Goal: Communication & Community: Answer question/provide support

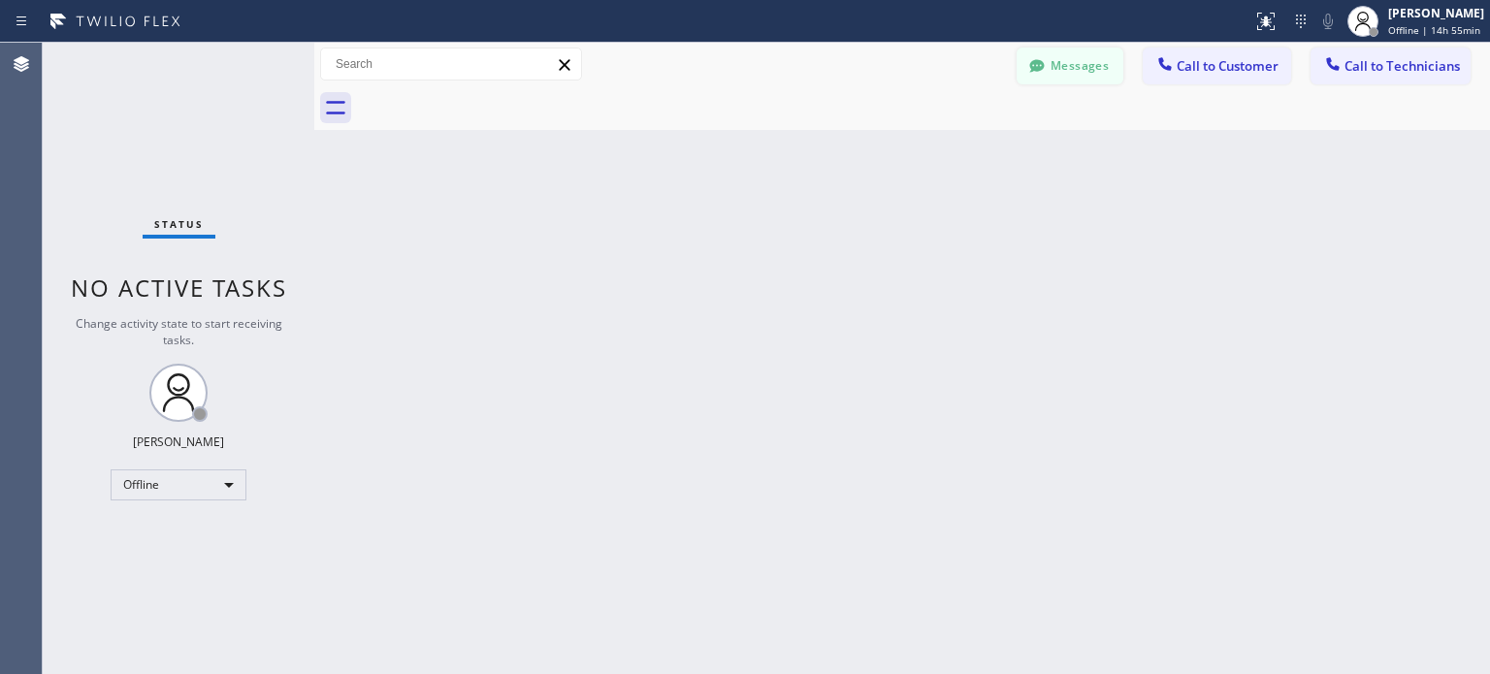
click at [1033, 76] on div at bounding box center [1037, 67] width 23 height 23
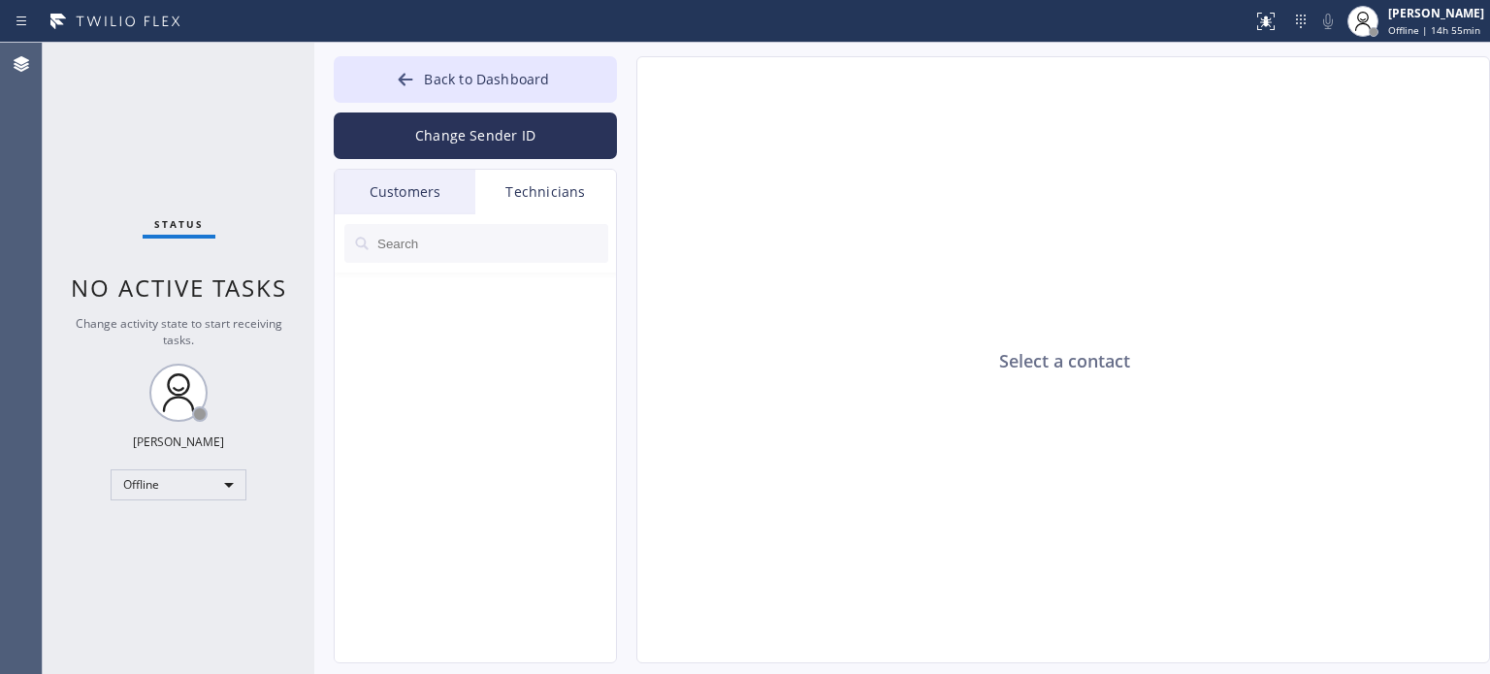
click at [404, 188] on div "Customers" at bounding box center [405, 192] width 141 height 45
click at [415, 189] on div "Customers" at bounding box center [405, 192] width 141 height 45
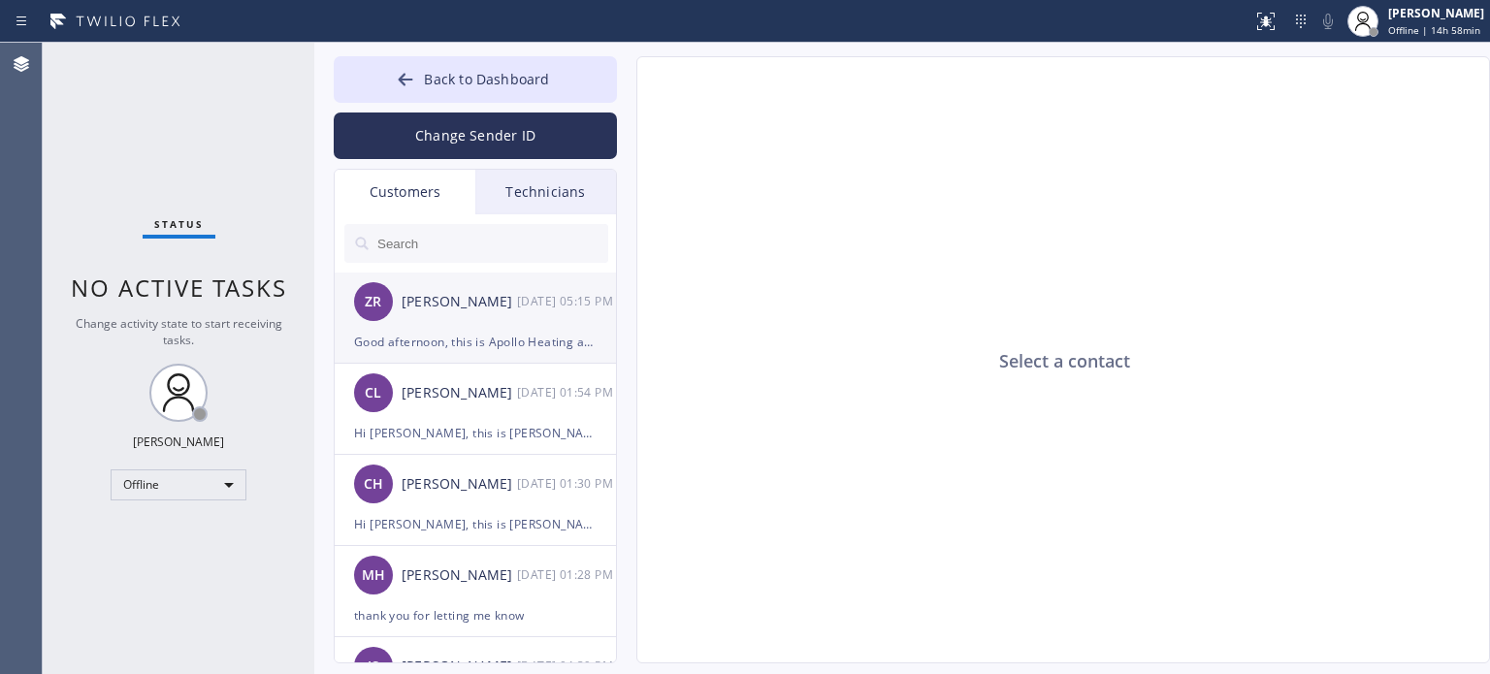
click at [485, 353] on li "ZR [PERSON_NAME] [DATE] 05:15 PM Good afternoon, this is Apollo Heating and Air…" at bounding box center [476, 318] width 283 height 91
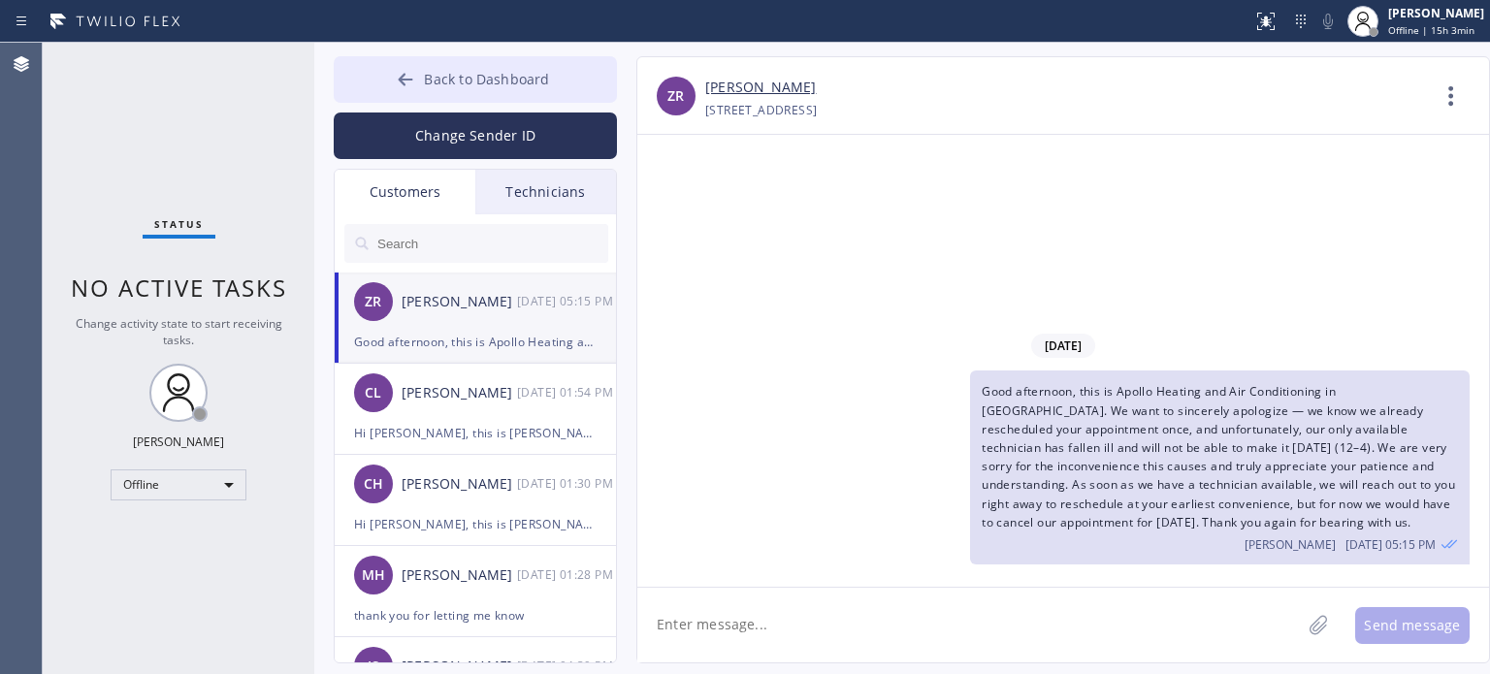
click at [396, 81] on div at bounding box center [405, 81] width 23 height 23
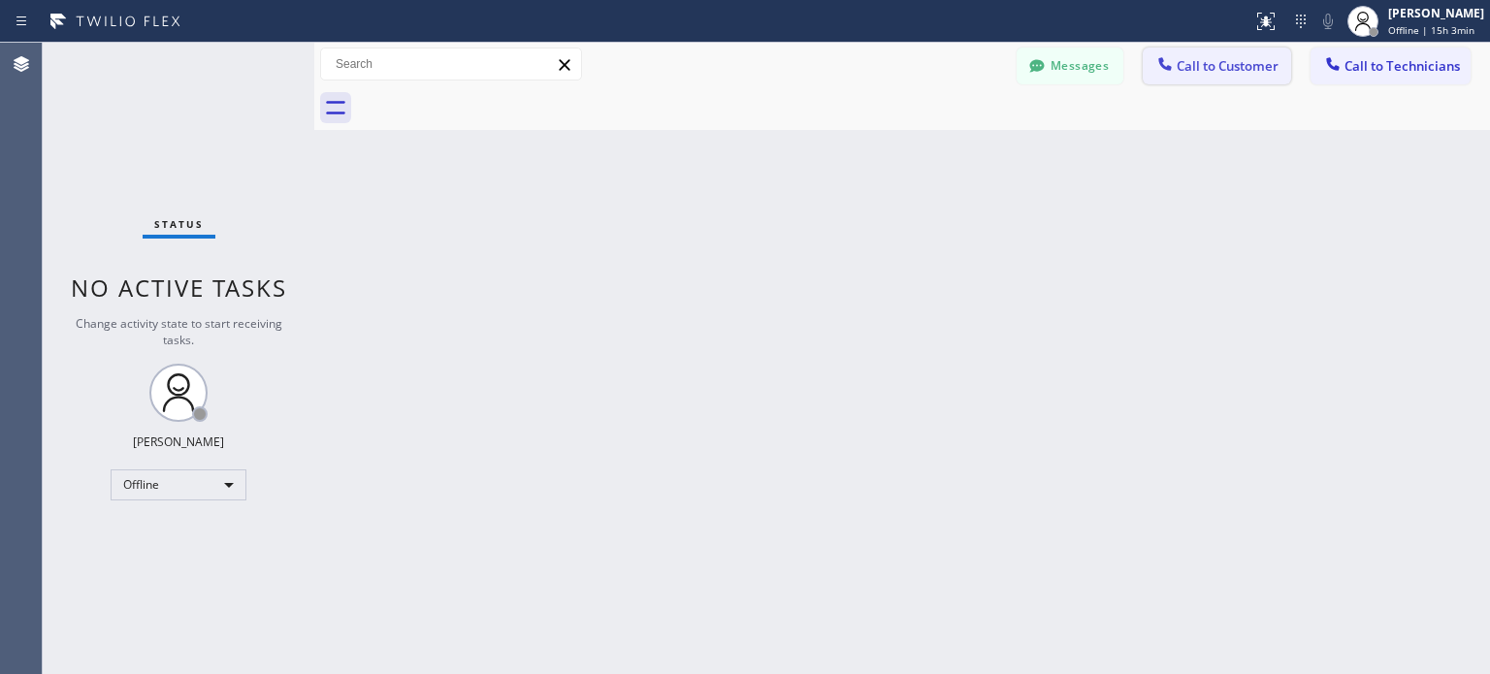
click at [1207, 64] on span "Call to Customer" at bounding box center [1228, 65] width 102 height 17
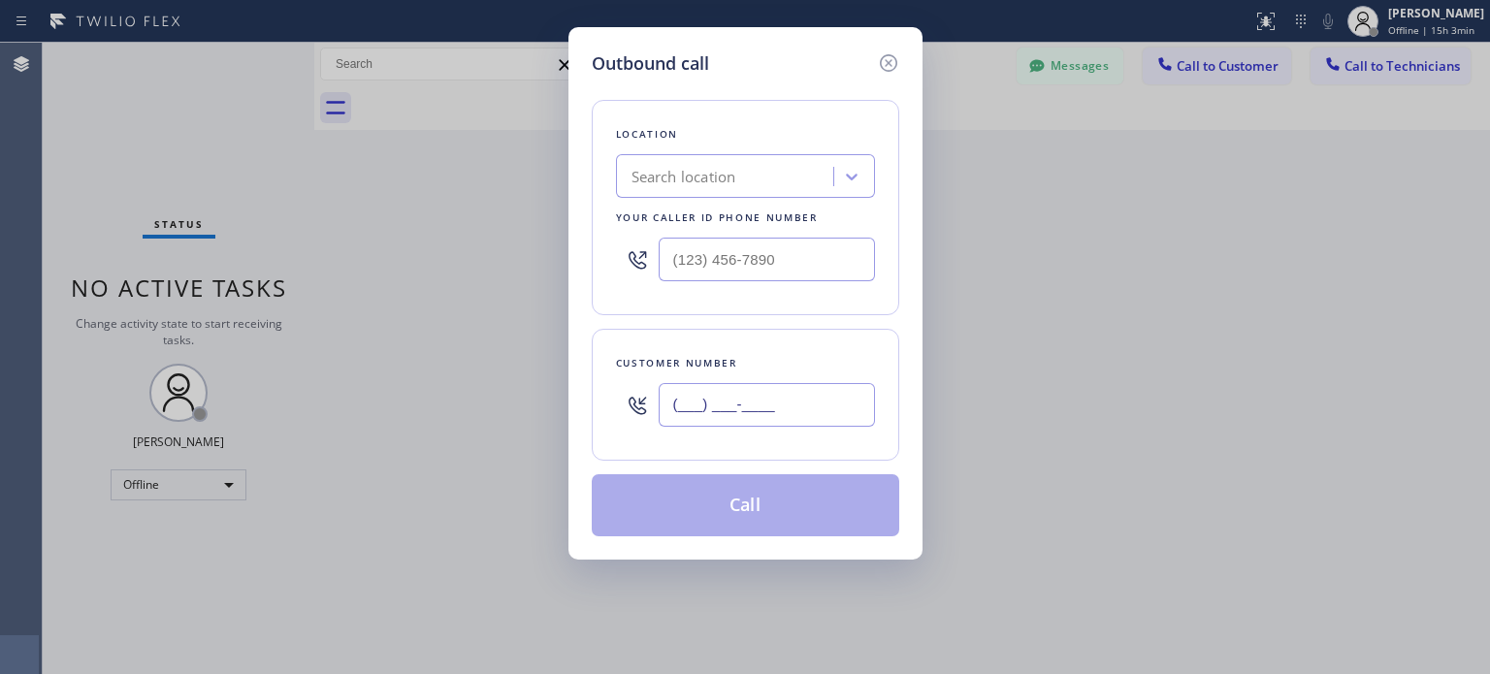
click at [783, 397] on input "(___) ___-____" at bounding box center [767, 405] width 216 height 44
paste input "917) 434-7435"
type input "[PHONE_NUMBER]"
click at [664, 192] on div "Search location" at bounding box center [728, 177] width 212 height 34
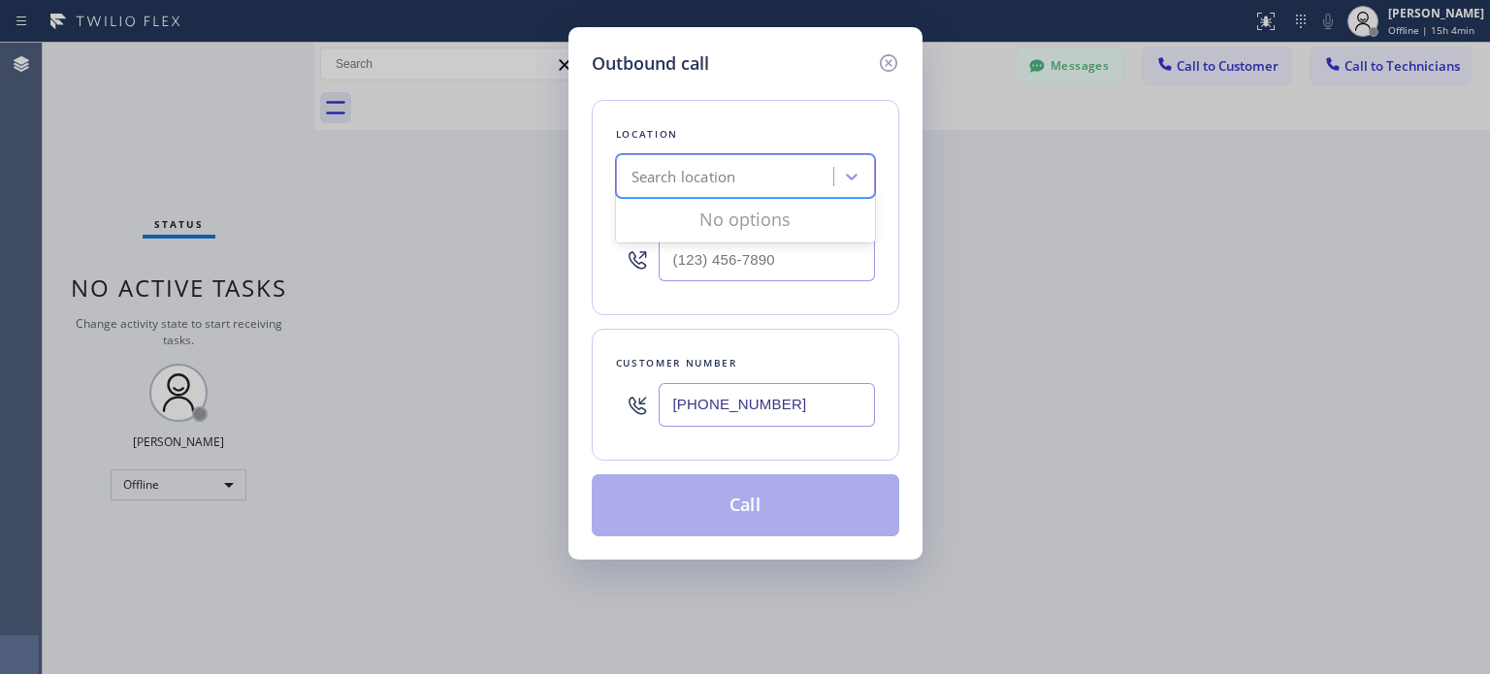
paste input "Brooklyn Heating and Air Conditioning"
type input "Brooklyn Heating and Air Conditioning"
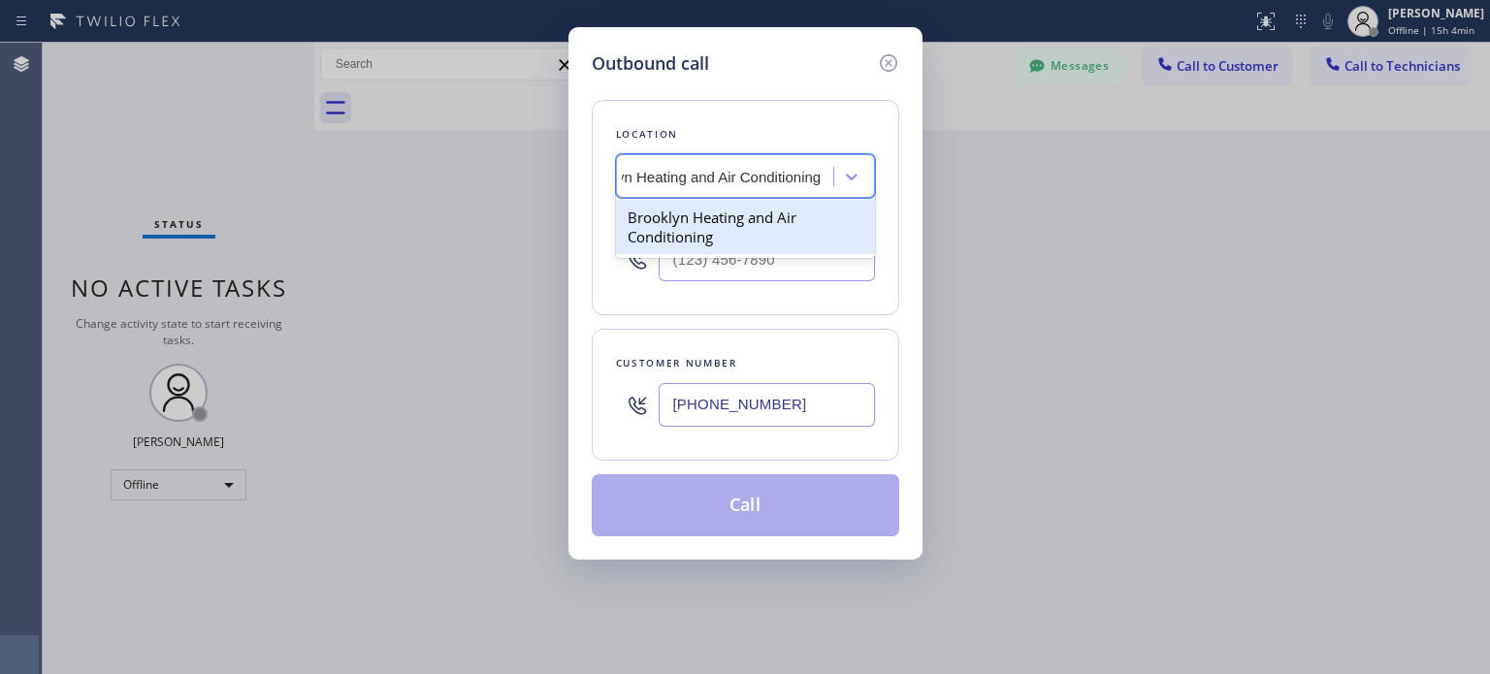
scroll to position [0, 54]
click at [716, 224] on div "Brooklyn Heating and Air Conditioning" at bounding box center [745, 227] width 259 height 54
type input "[PHONE_NUMBER]"
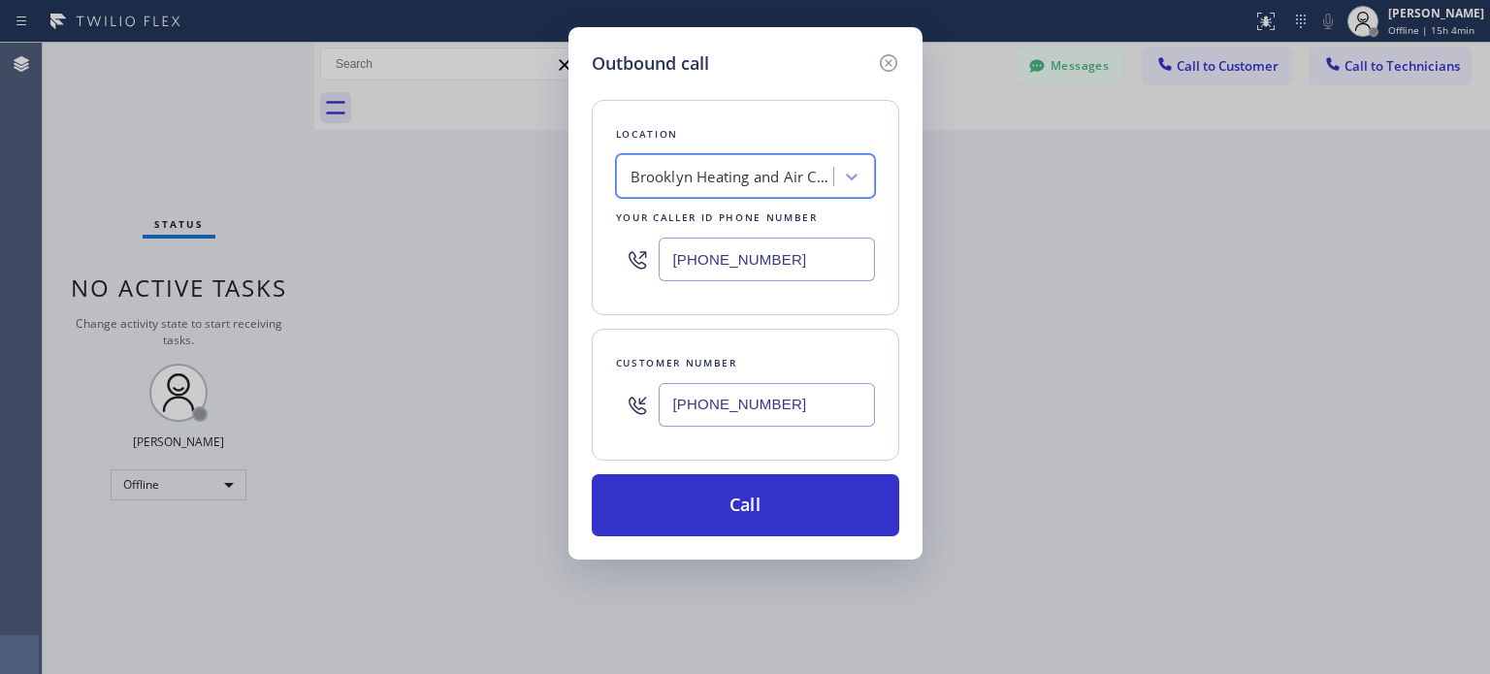
drag, startPoint x: 771, startPoint y: 504, endPoint x: 916, endPoint y: 66, distance: 460.9
click at [771, 504] on button "Call" at bounding box center [746, 505] width 308 height 62
click at [736, 412] on input "[PHONE_NUMBER]" at bounding box center [767, 405] width 216 height 44
click at [737, 414] on input "[PHONE_NUMBER]" at bounding box center [767, 405] width 216 height 44
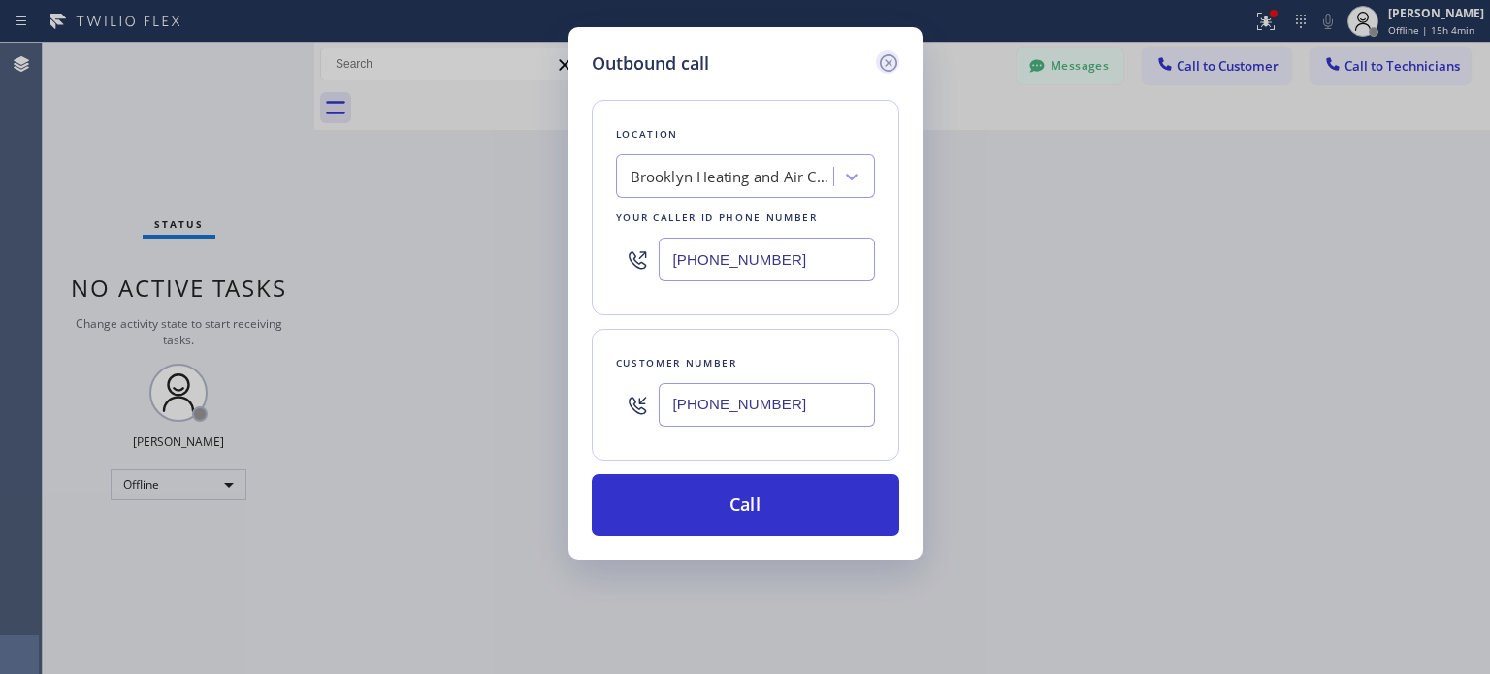
click at [888, 58] on icon at bounding box center [888, 62] width 23 height 23
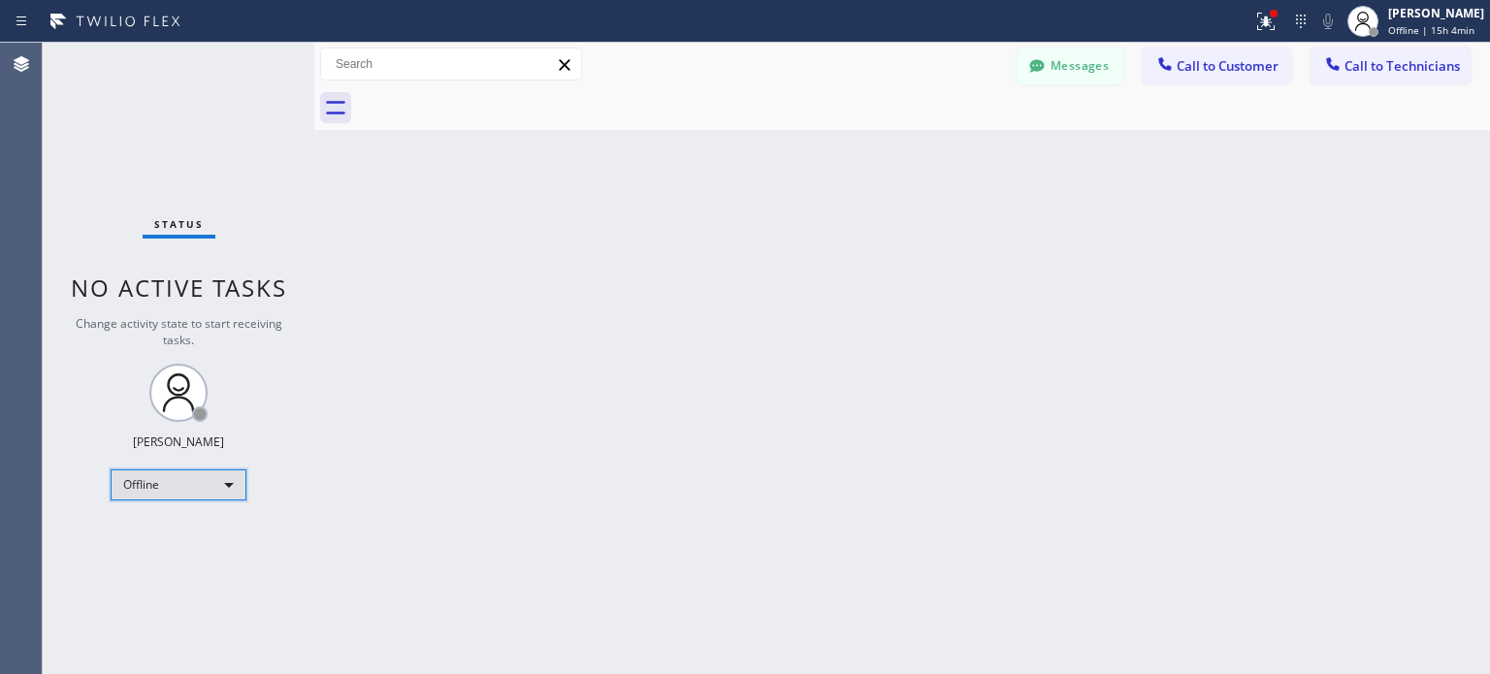
click at [178, 493] on div "Offline" at bounding box center [179, 485] width 136 height 31
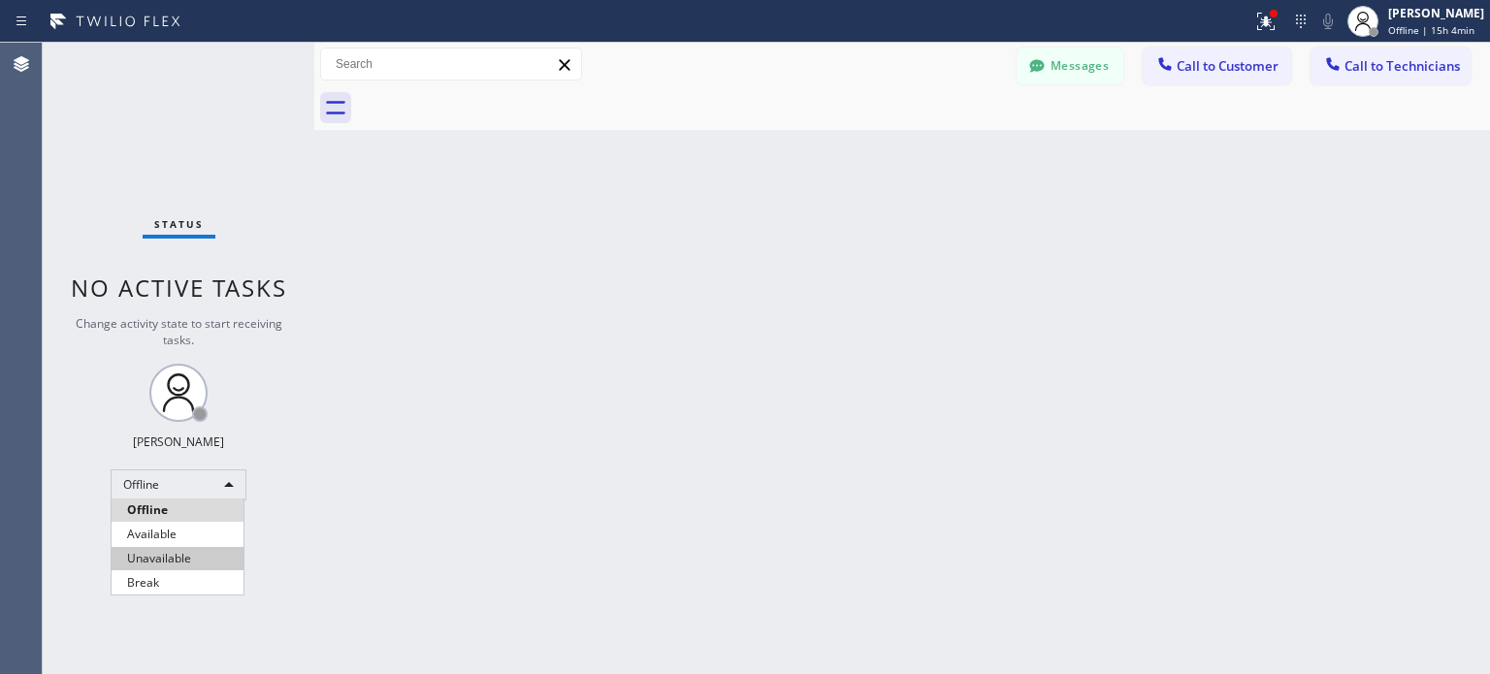
click at [175, 534] on li "Available" at bounding box center [178, 534] width 132 height 23
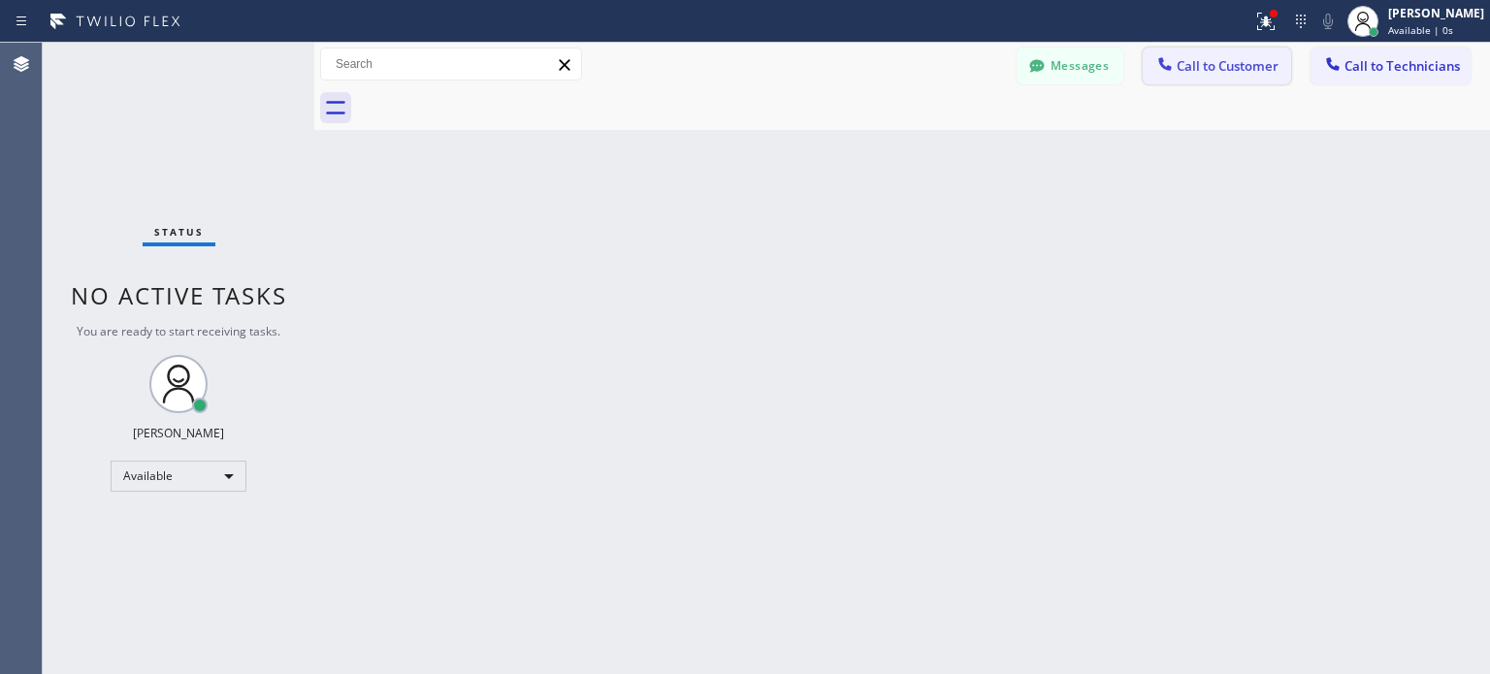
click at [1170, 67] on icon at bounding box center [1165, 63] width 13 height 13
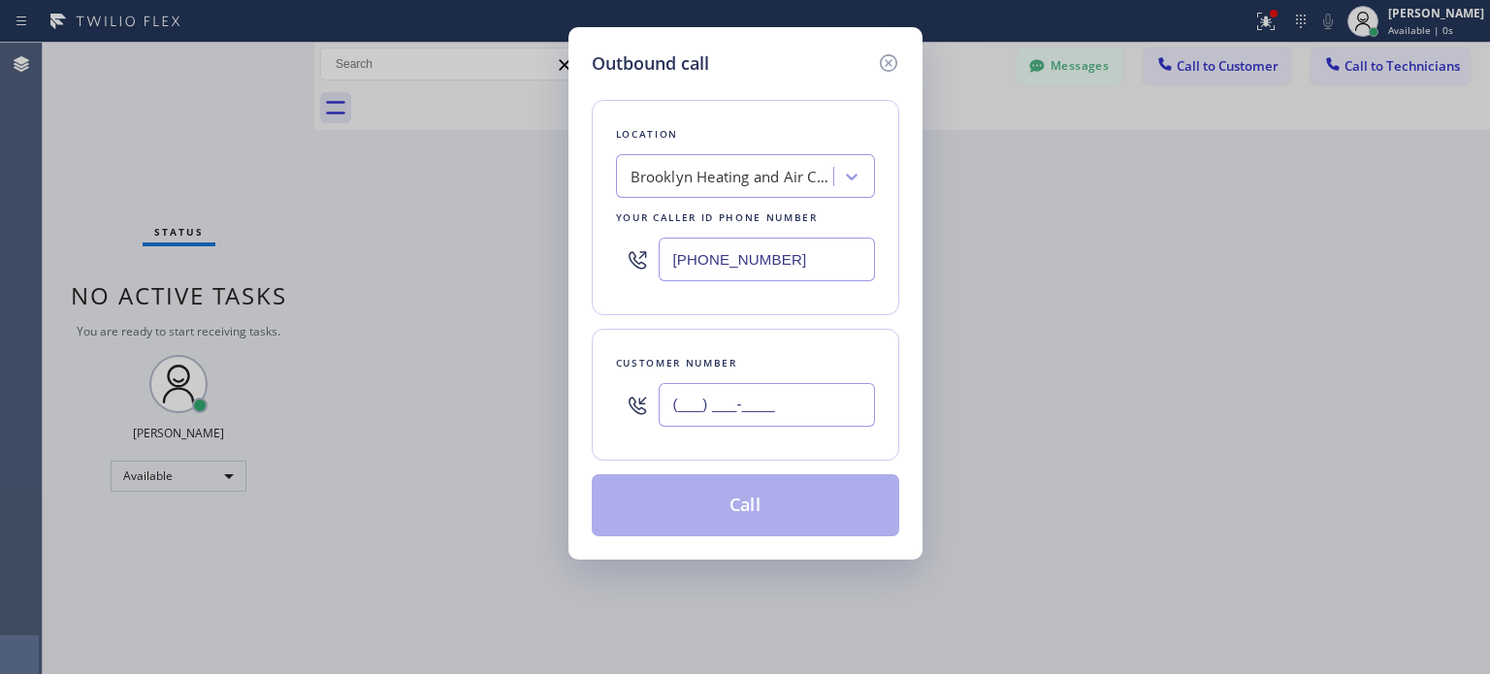
click at [679, 411] on input "(___) ___-____" at bounding box center [767, 405] width 216 height 44
paste input "917) 434-7435"
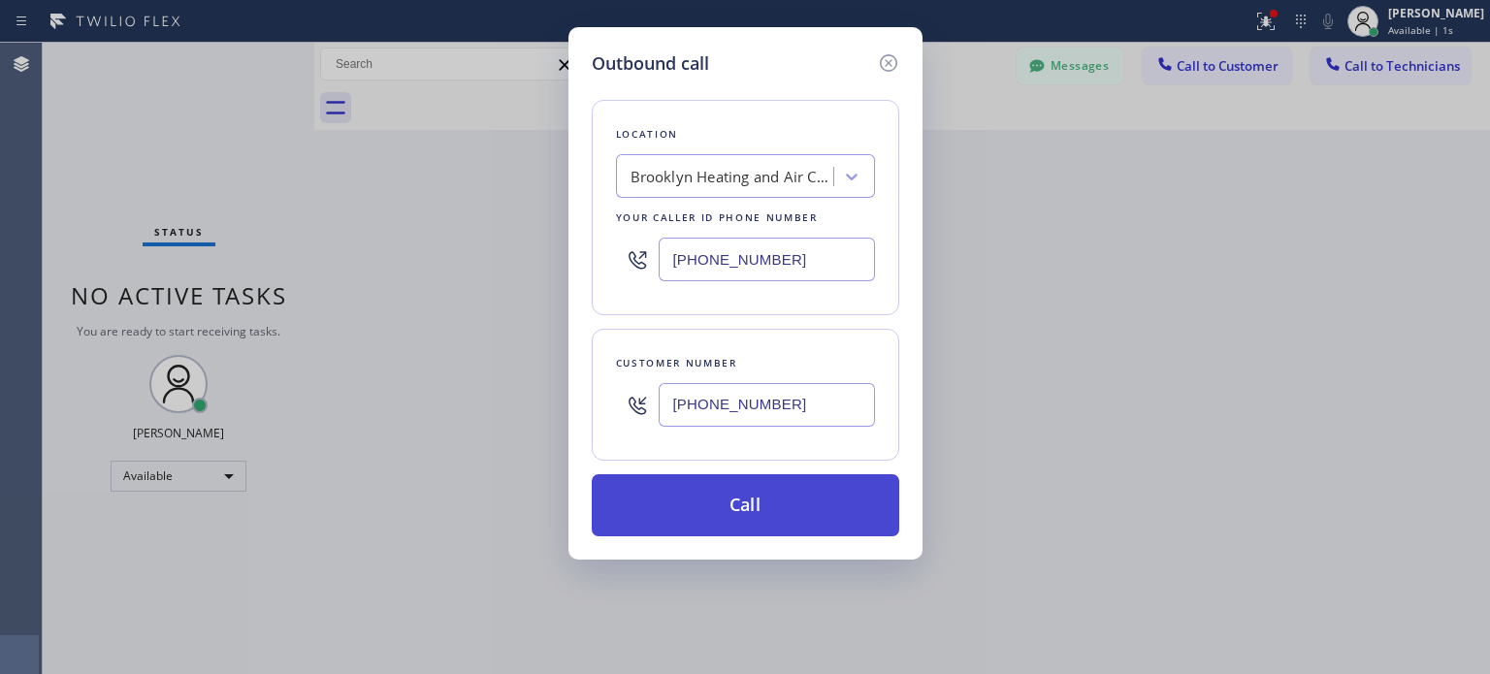
type input "[PHONE_NUMBER]"
click at [702, 493] on button "Call" at bounding box center [746, 505] width 308 height 62
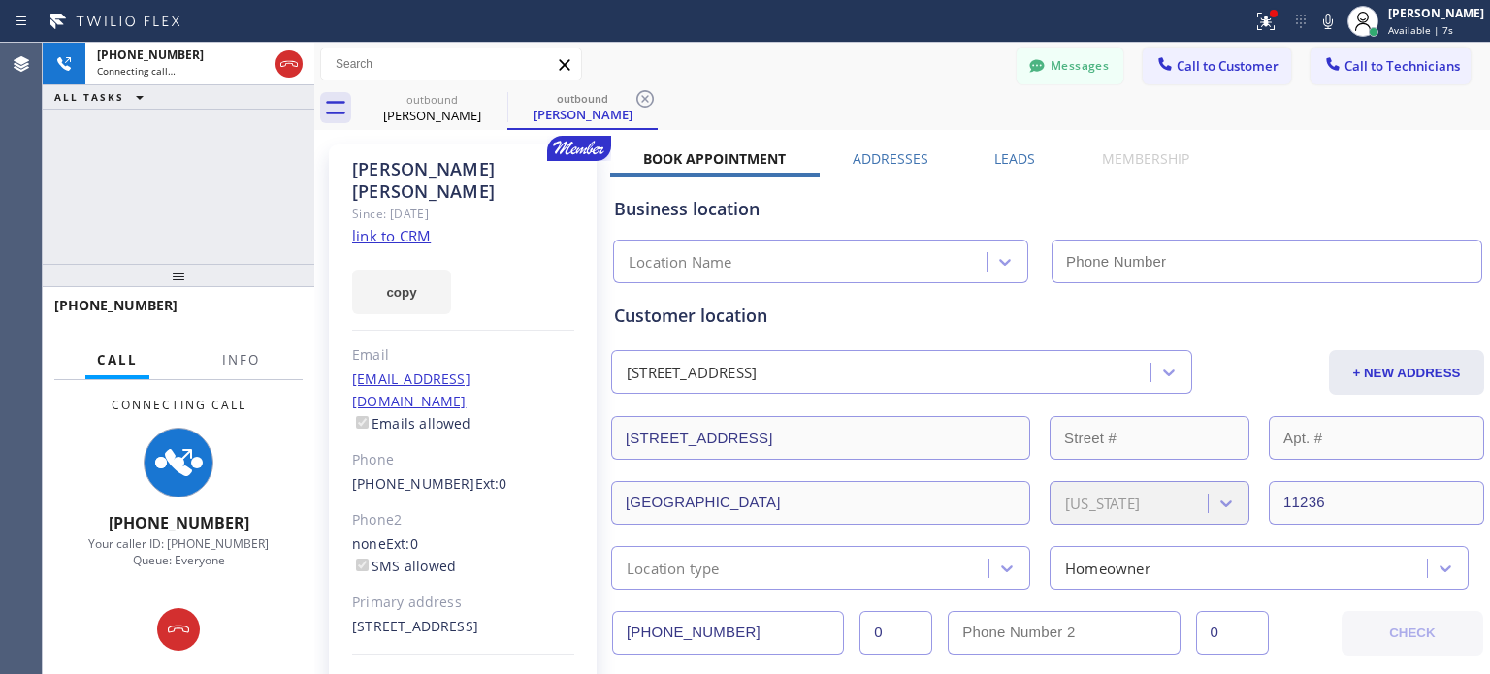
type input "[PHONE_NUMBER]"
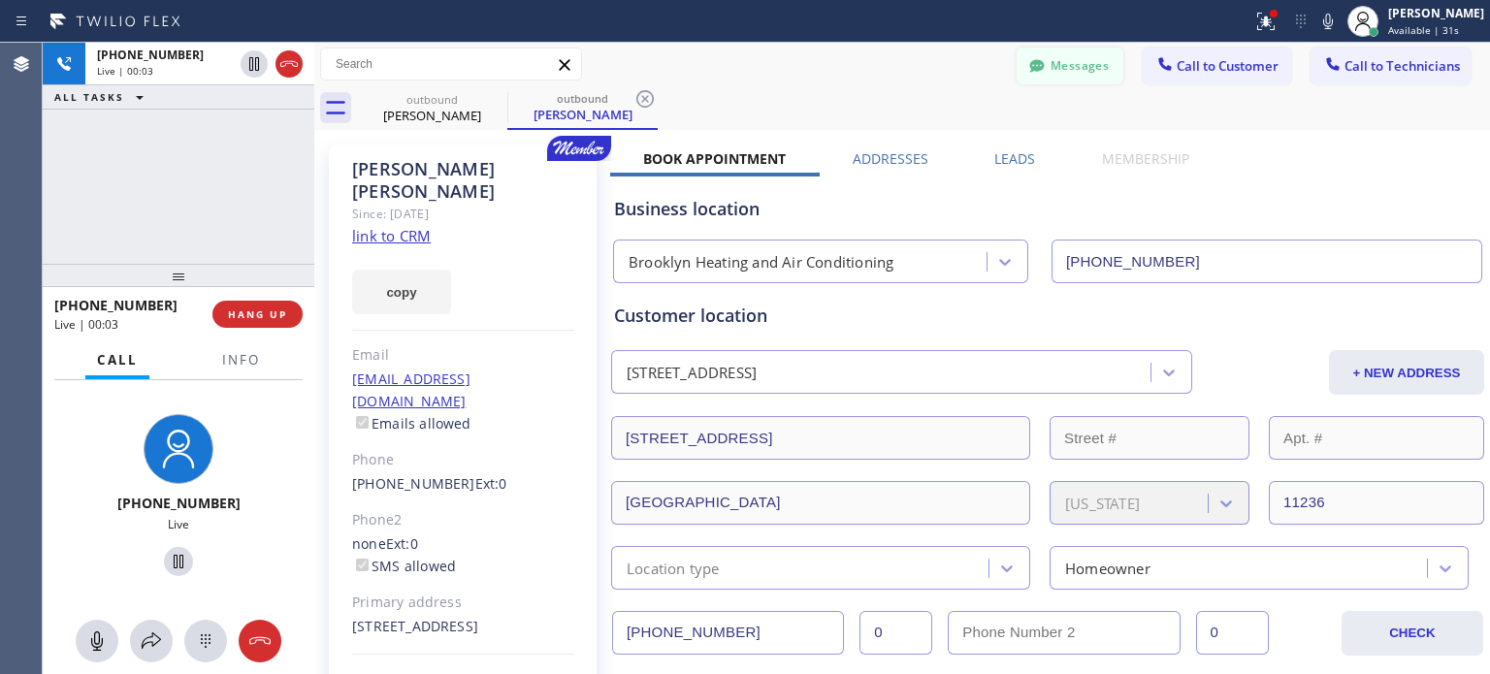
click at [1017, 73] on button "Messages" at bounding box center [1070, 66] width 107 height 37
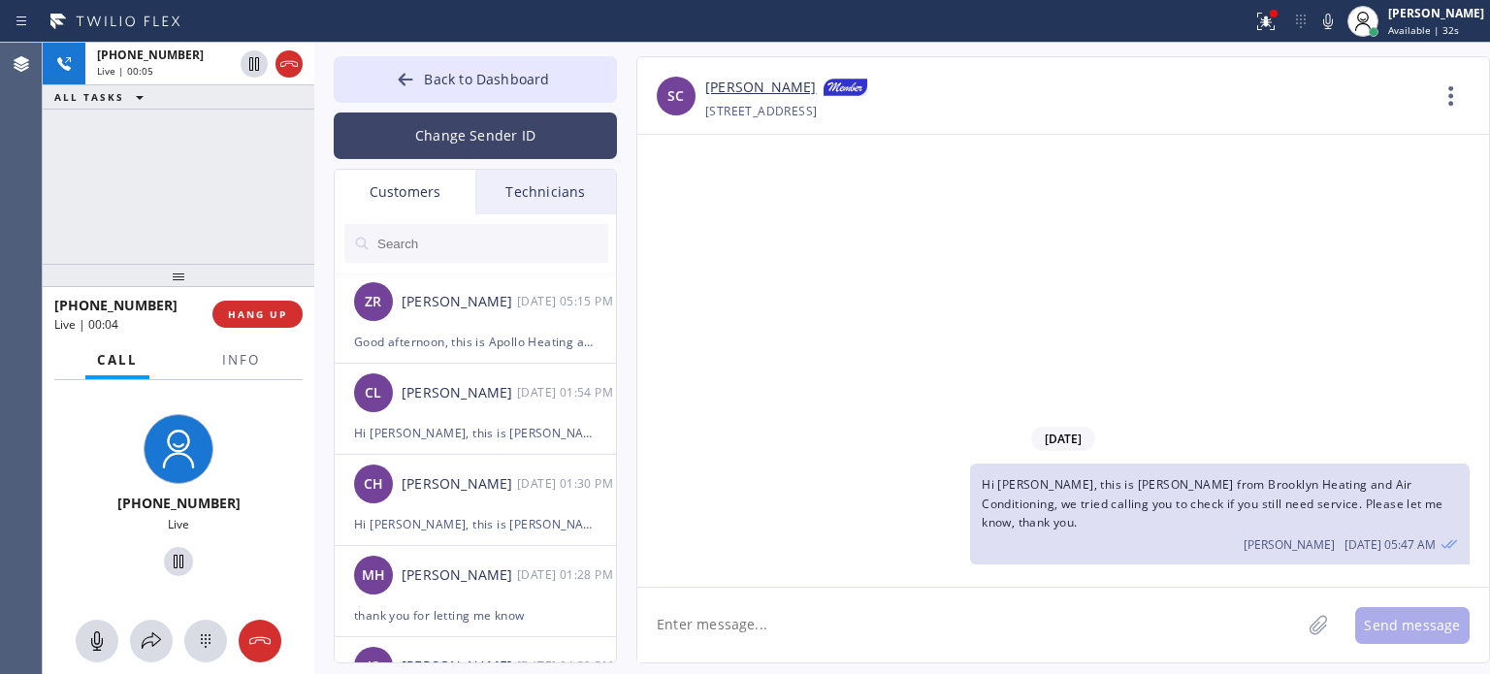
click at [434, 126] on button "Change Sender ID" at bounding box center [475, 136] width 283 height 47
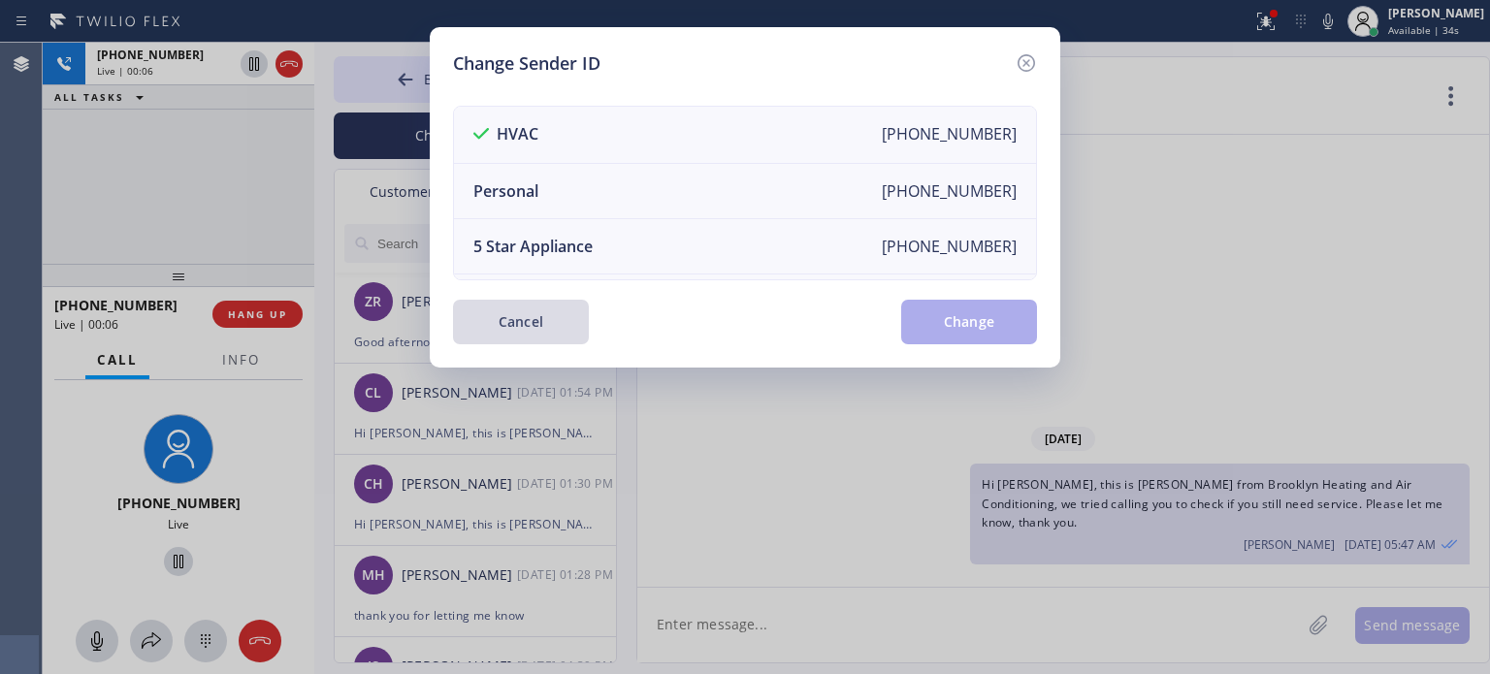
click at [567, 314] on button "Cancel" at bounding box center [521, 322] width 136 height 45
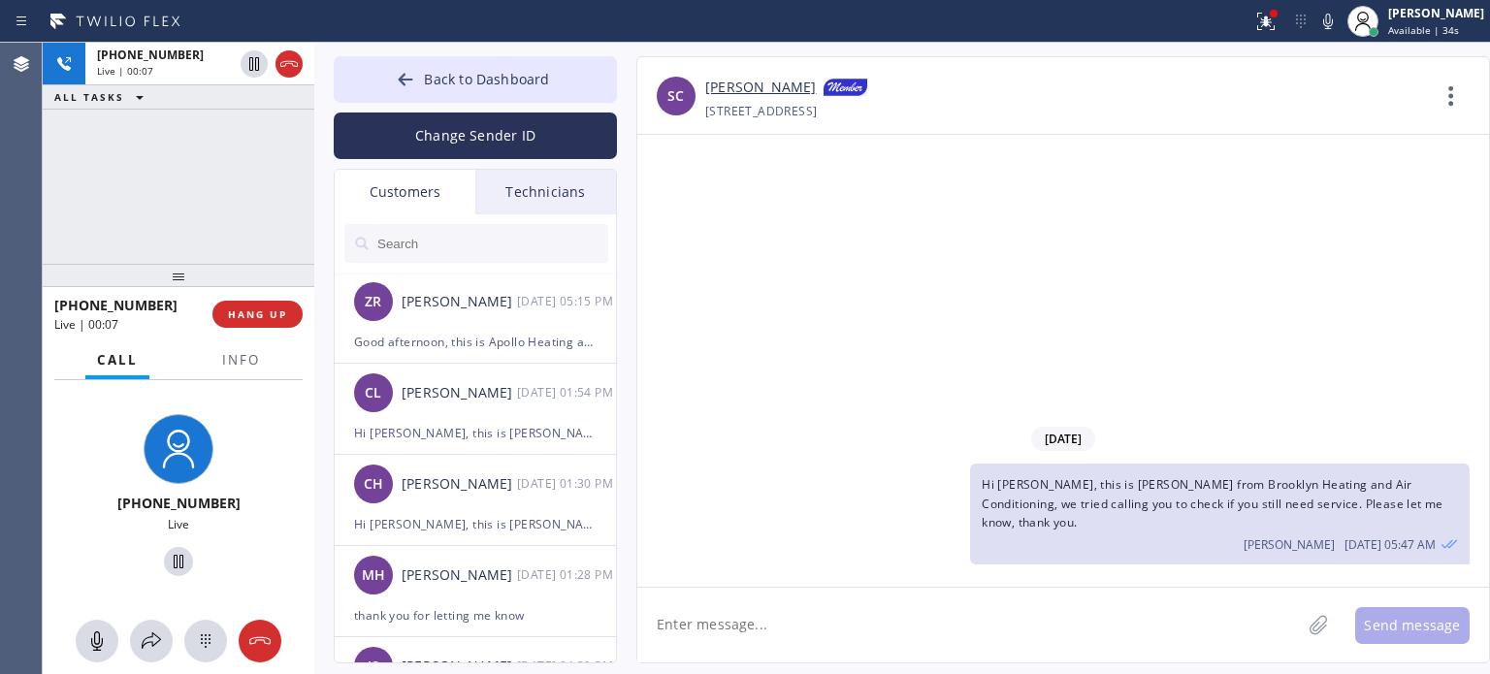
click at [435, 249] on input "text" at bounding box center [492, 243] width 233 height 39
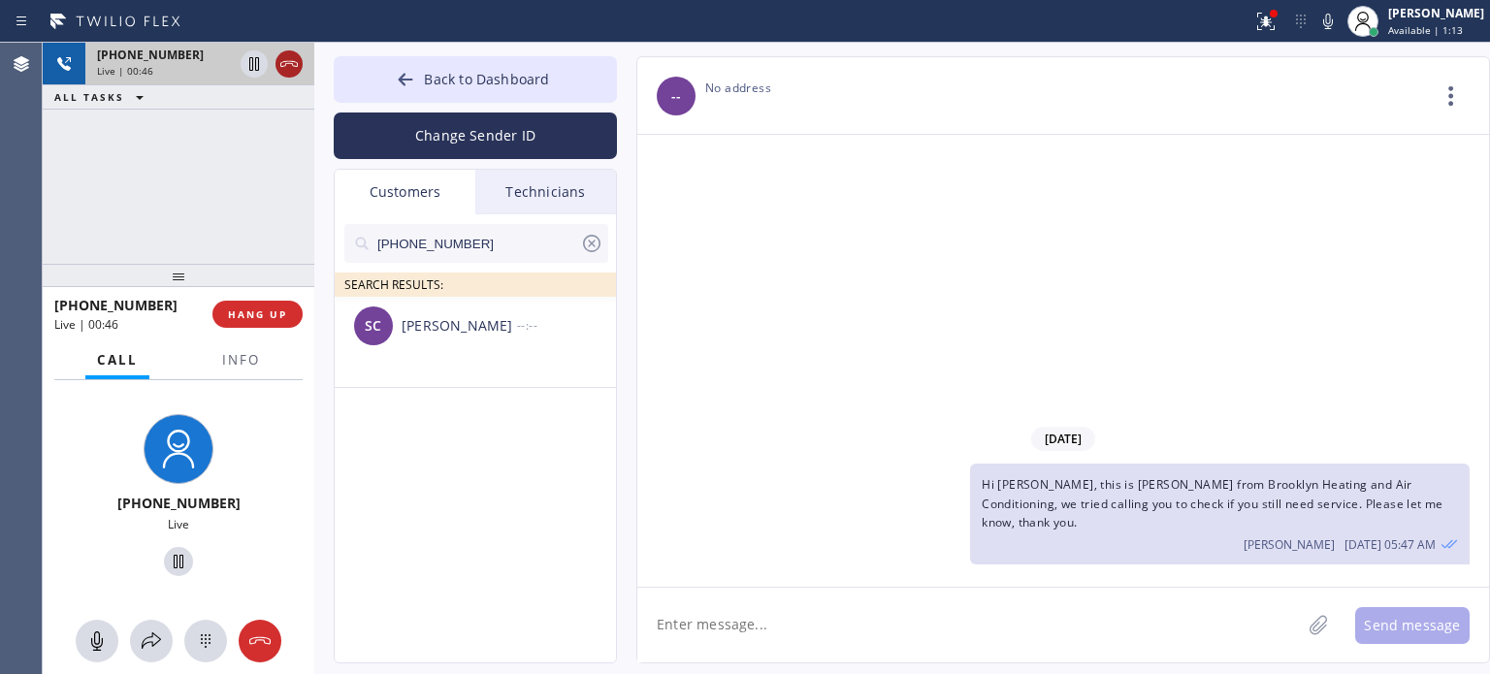
click at [293, 65] on icon at bounding box center [288, 64] width 17 height 6
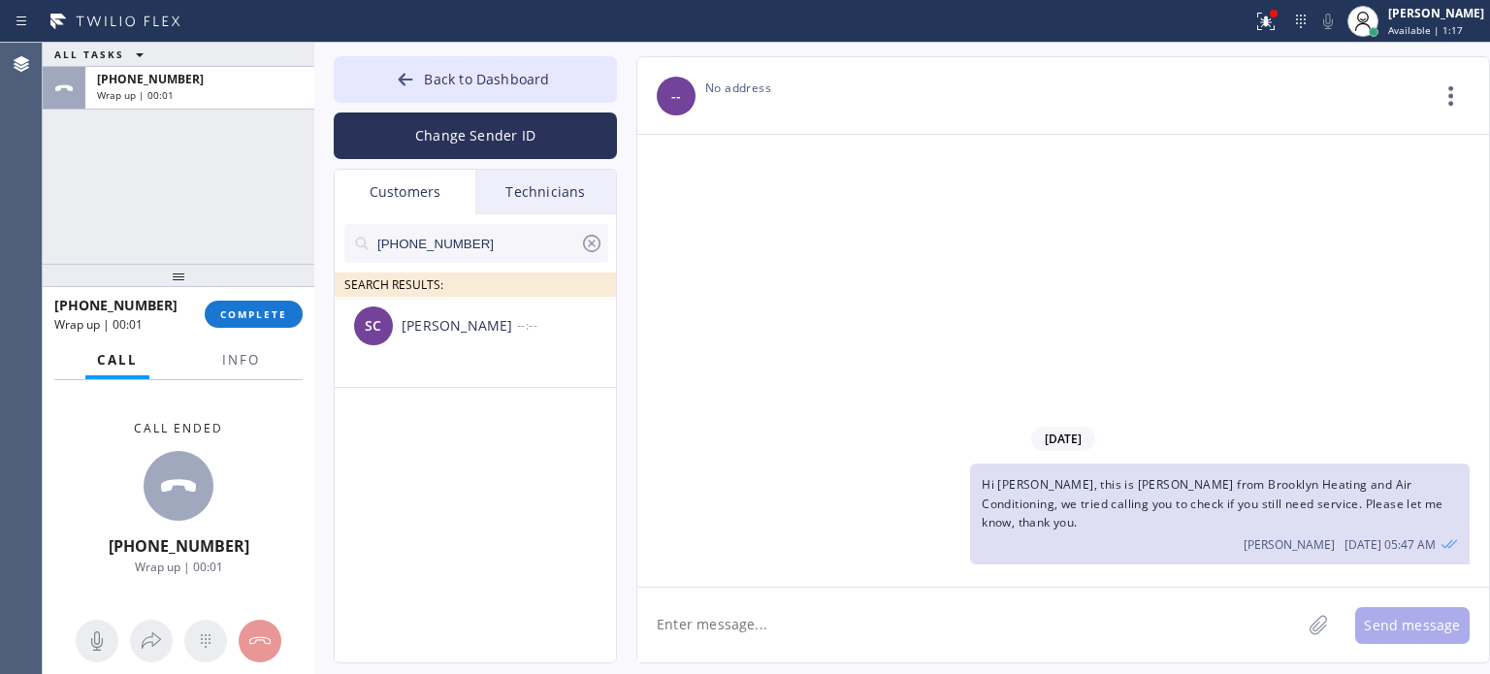
click at [794, 650] on textarea at bounding box center [970, 625] width 664 height 75
drag, startPoint x: 982, startPoint y: 504, endPoint x: 1370, endPoint y: 486, distance: 388.5
click at [1370, 486] on div "Hi [PERSON_NAME], this is [PERSON_NAME] from Brooklyn Heating and Air Condition…" at bounding box center [1220, 514] width 500 height 101
copy span "Hi [PERSON_NAME], this is [PERSON_NAME] from Brooklyn Heating and Air Condition…"
click at [768, 624] on textarea at bounding box center [970, 625] width 664 height 75
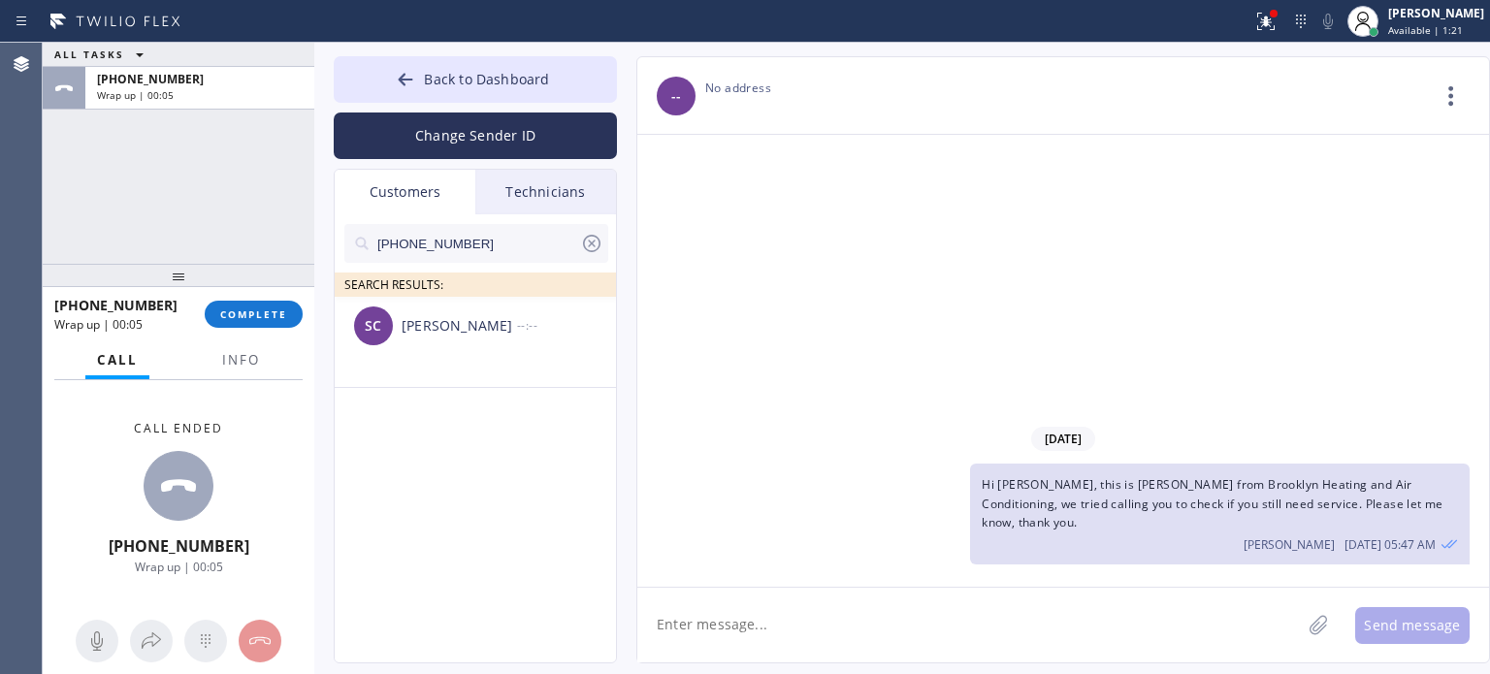
paste textarea "Hi [PERSON_NAME], this is [PERSON_NAME] from Brooklyn Heating and Air Condition…"
click at [1142, 629] on textarea "Hi [PERSON_NAME], this is [PERSON_NAME] from Brooklyn Heating and Air Condition…" at bounding box center [987, 625] width 699 height 75
paste textarea "I already sent the paid invoice to your email. Please check your inbox or spam …"
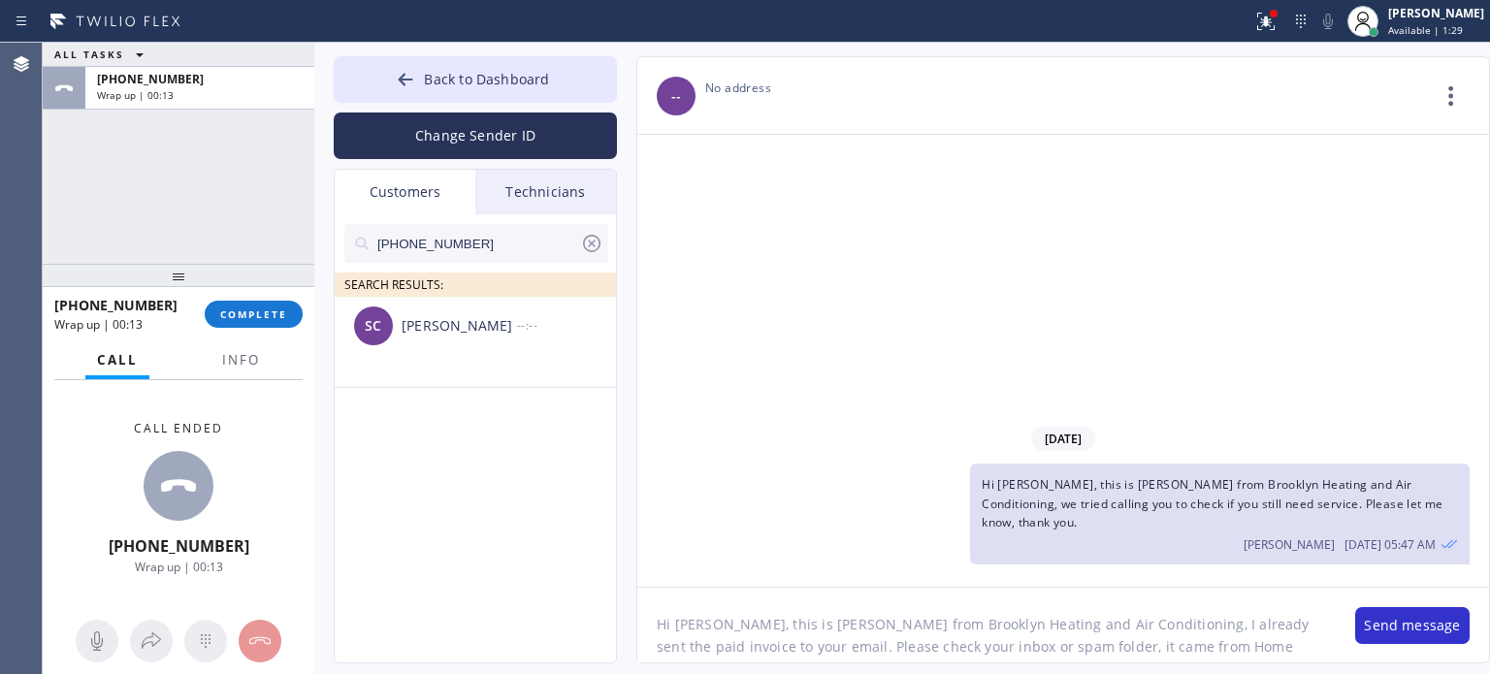
scroll to position [39, 0]
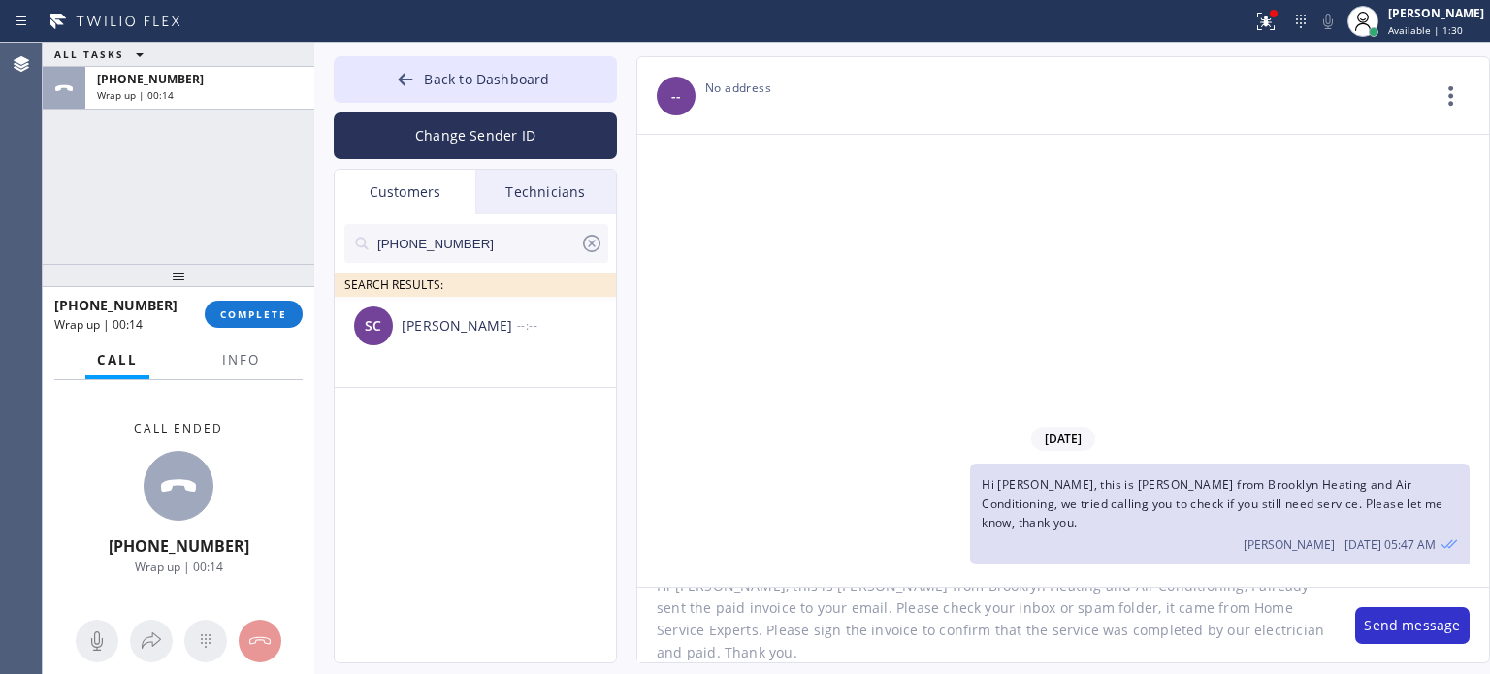
click at [1087, 623] on textarea "Hi [PERSON_NAME], this is [PERSON_NAME] from Brooklyn Heating and Air Condition…" at bounding box center [987, 625] width 699 height 75
click at [1178, 636] on textarea "Hi [PERSON_NAME], this is [PERSON_NAME] from Brooklyn Heating and Air Condition…" at bounding box center [987, 625] width 699 height 75
type textarea "Hi [PERSON_NAME], this is [PERSON_NAME] from Brooklyn Heating and Air Condition…"
click at [1425, 624] on button "Send message" at bounding box center [1413, 625] width 114 height 37
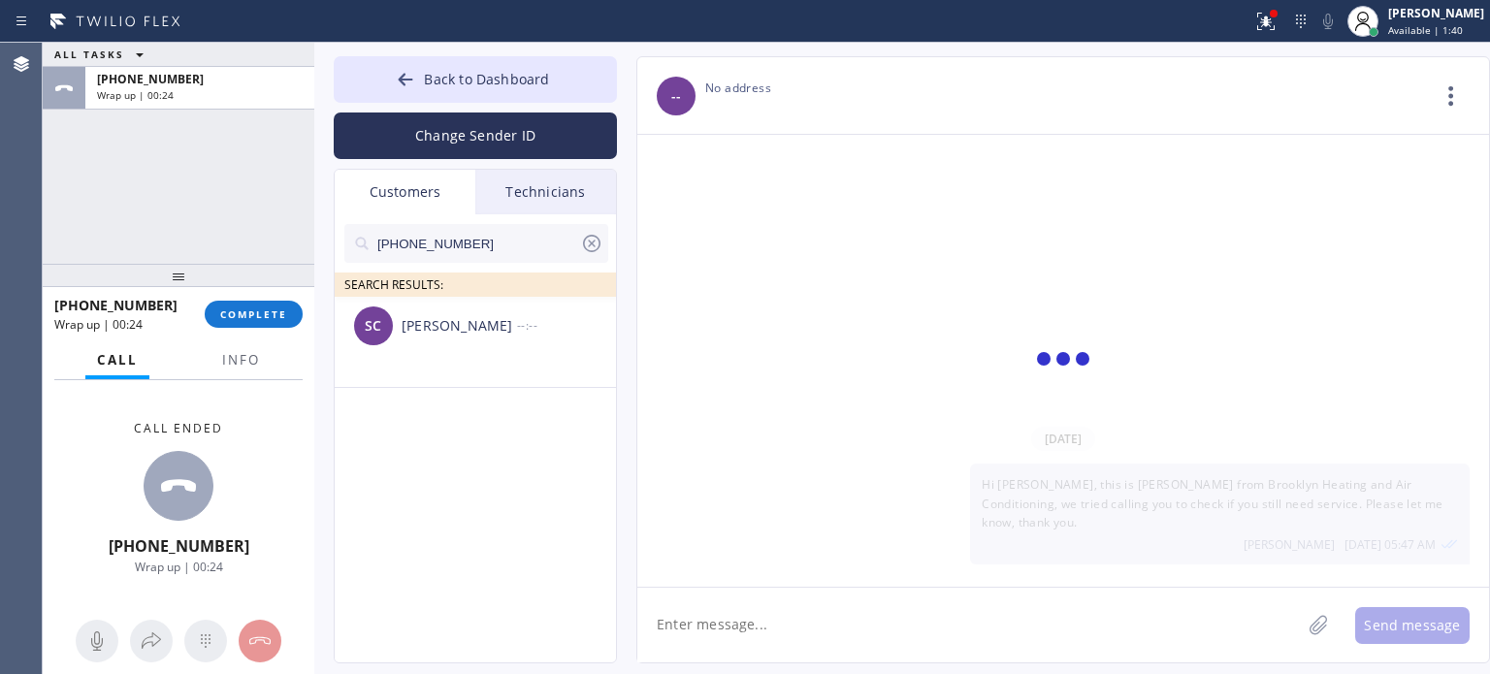
scroll to position [0, 0]
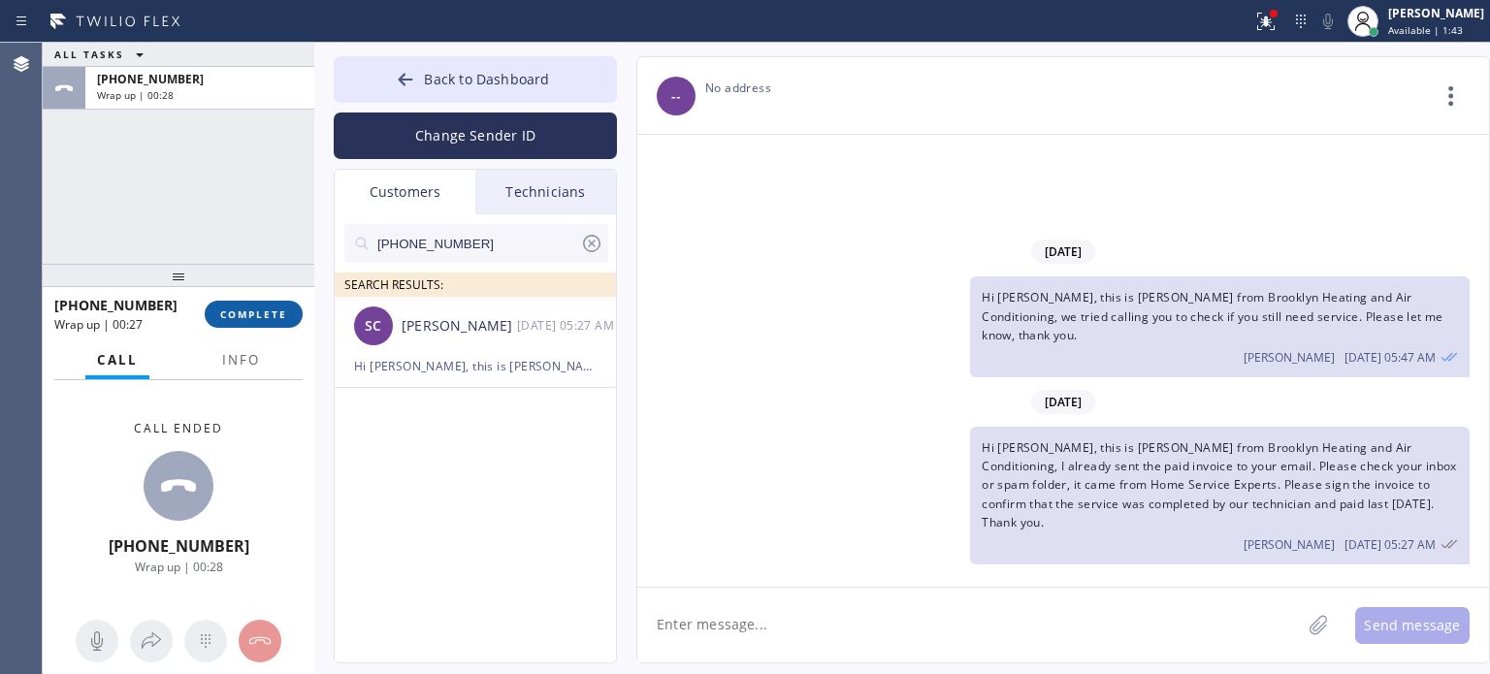
click at [274, 306] on button "COMPLETE" at bounding box center [254, 314] width 98 height 27
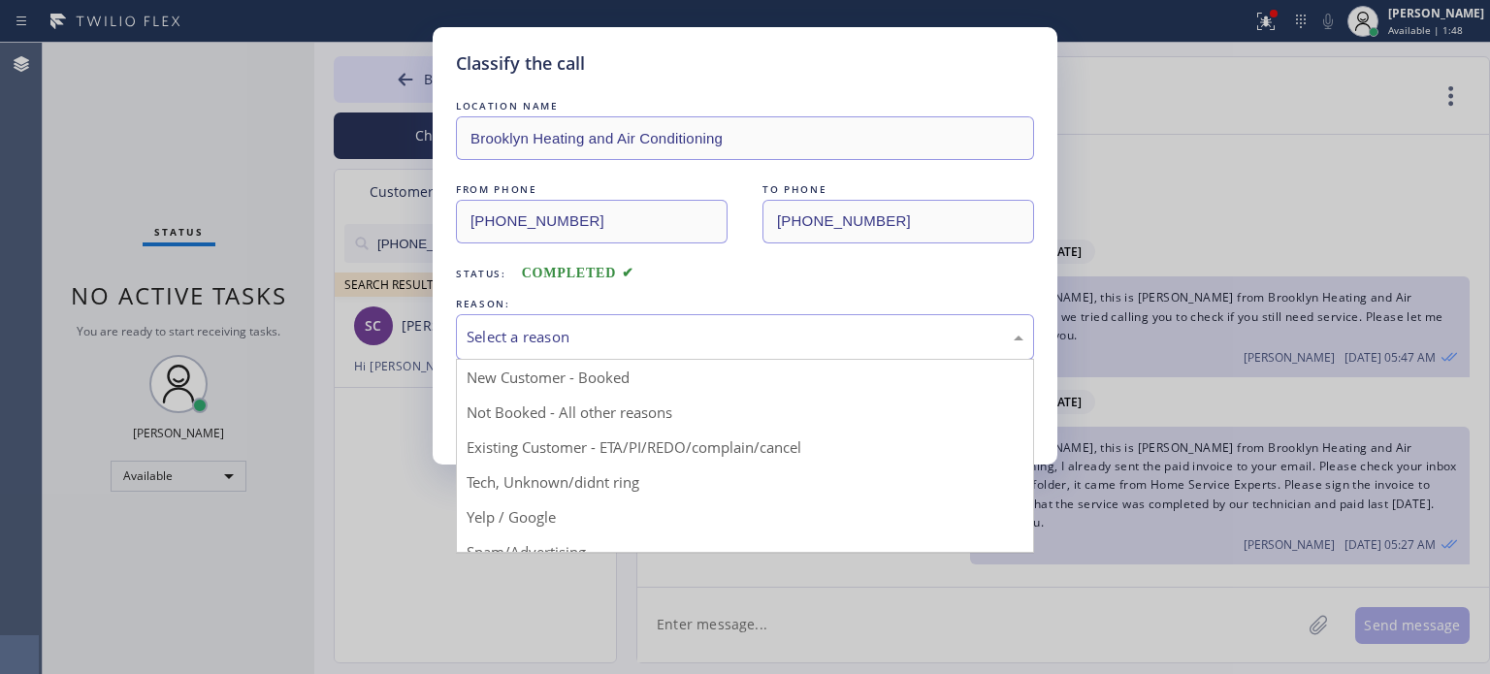
click at [574, 326] on div "Select a reason" at bounding box center [745, 337] width 557 height 22
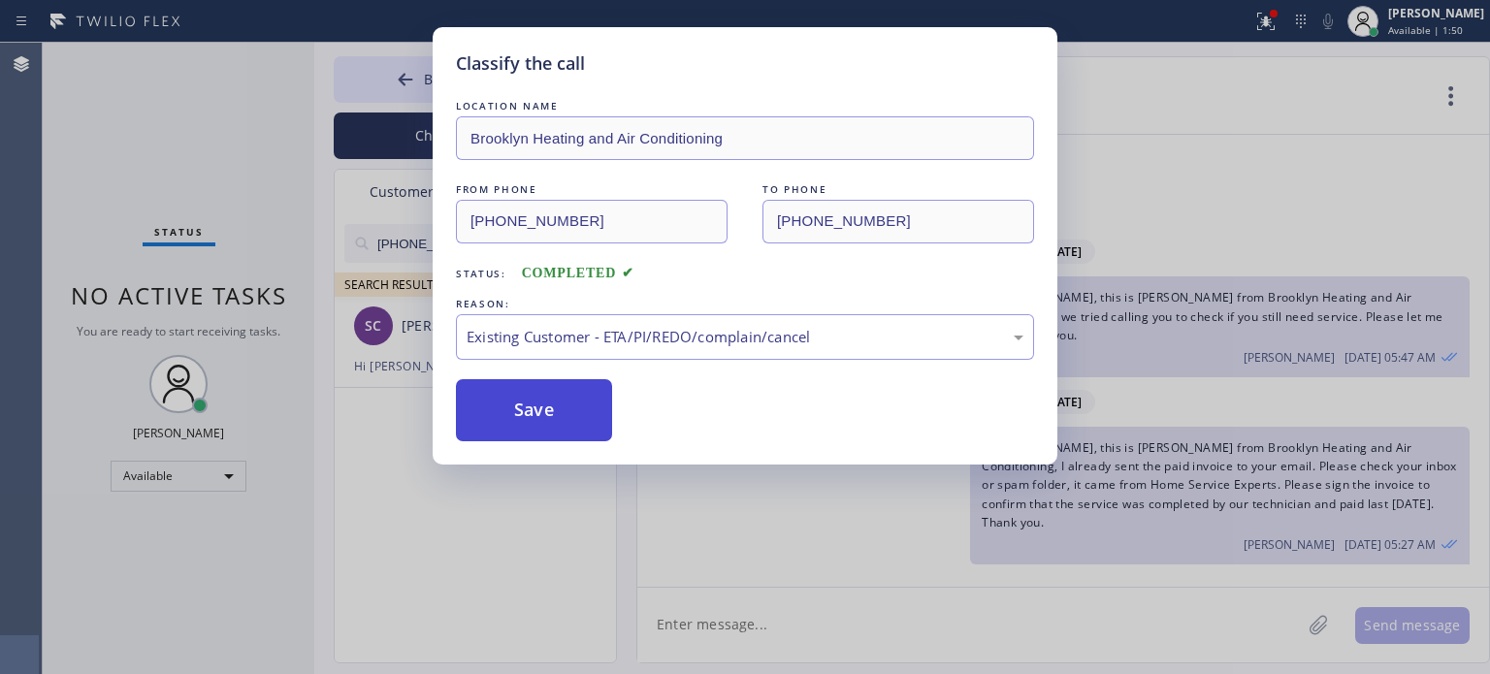
click at [571, 417] on button "Save" at bounding box center [534, 410] width 156 height 62
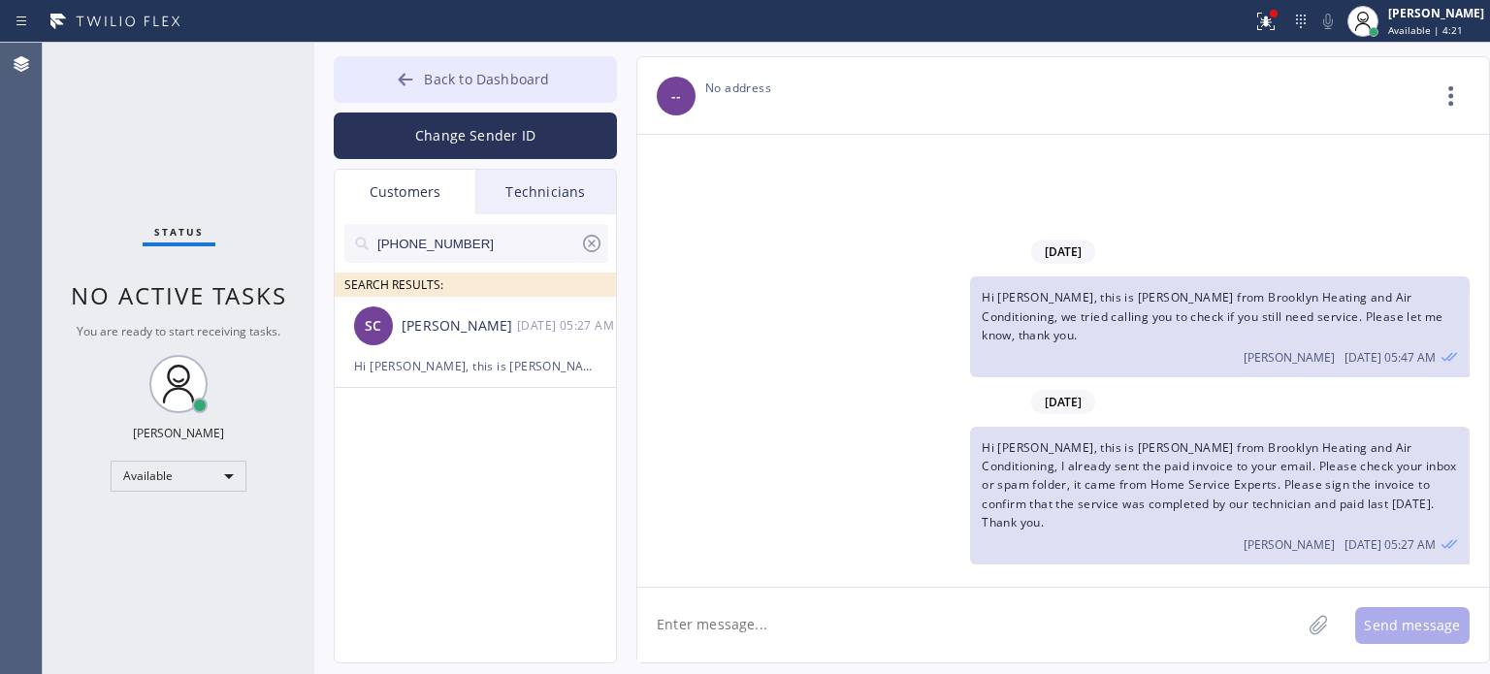
click at [404, 81] on icon at bounding box center [405, 79] width 19 height 19
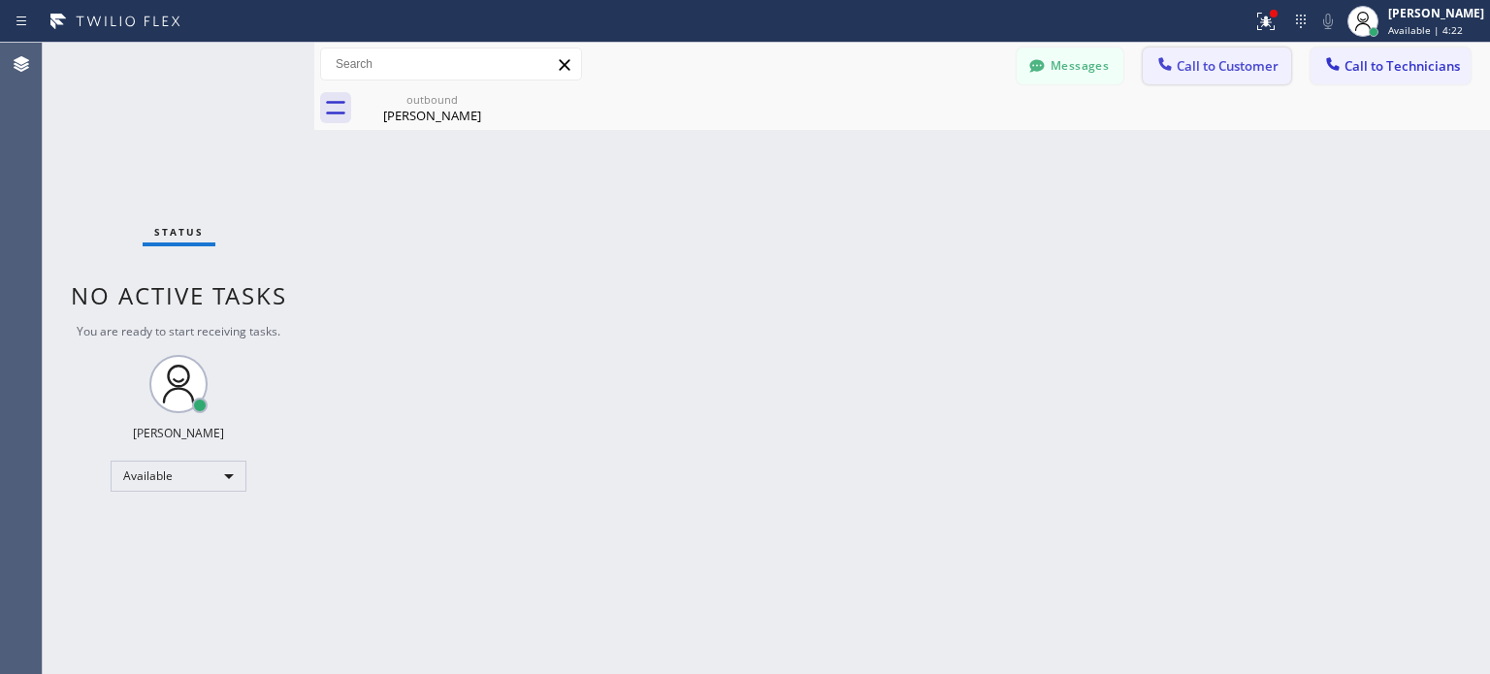
click at [1189, 65] on span "Call to Customer" at bounding box center [1228, 65] width 102 height 17
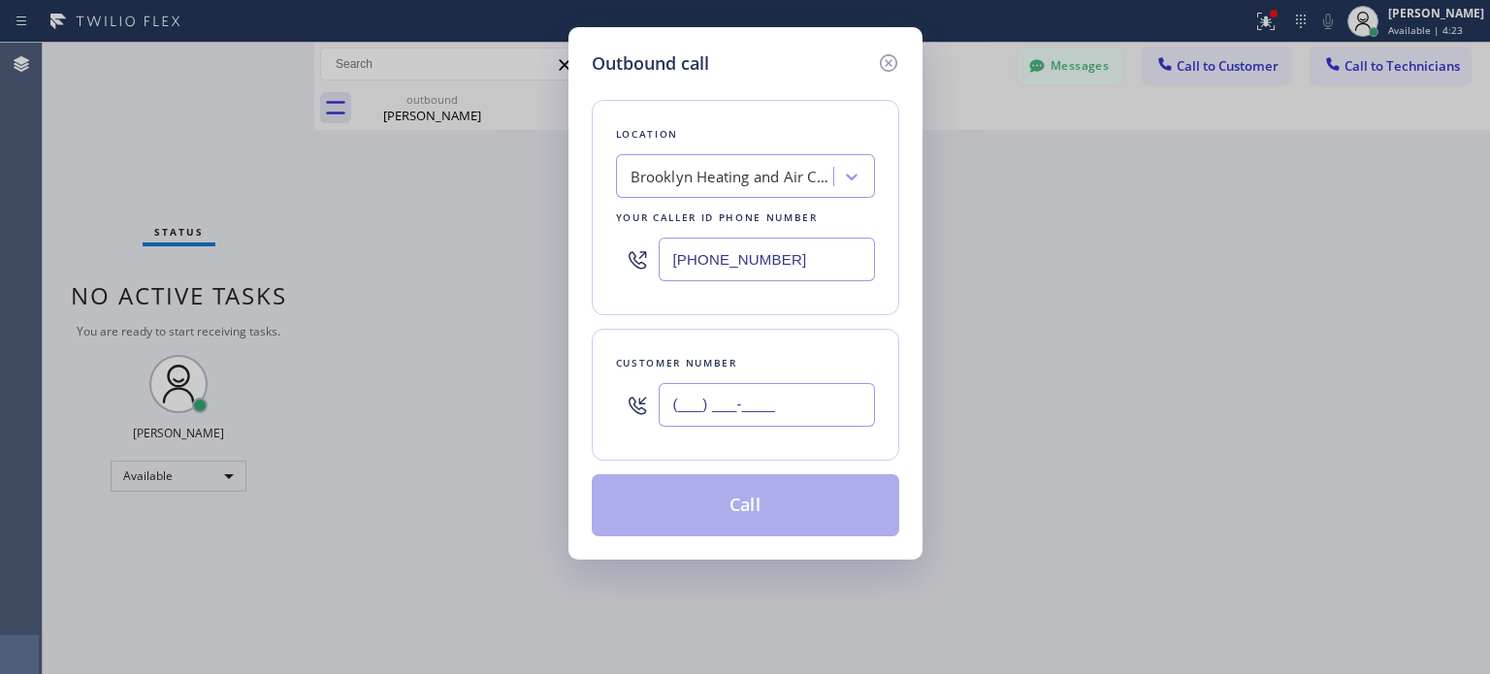
click at [757, 416] on input "(___) ___-____" at bounding box center [767, 405] width 216 height 44
paste input "917) 225-2280"
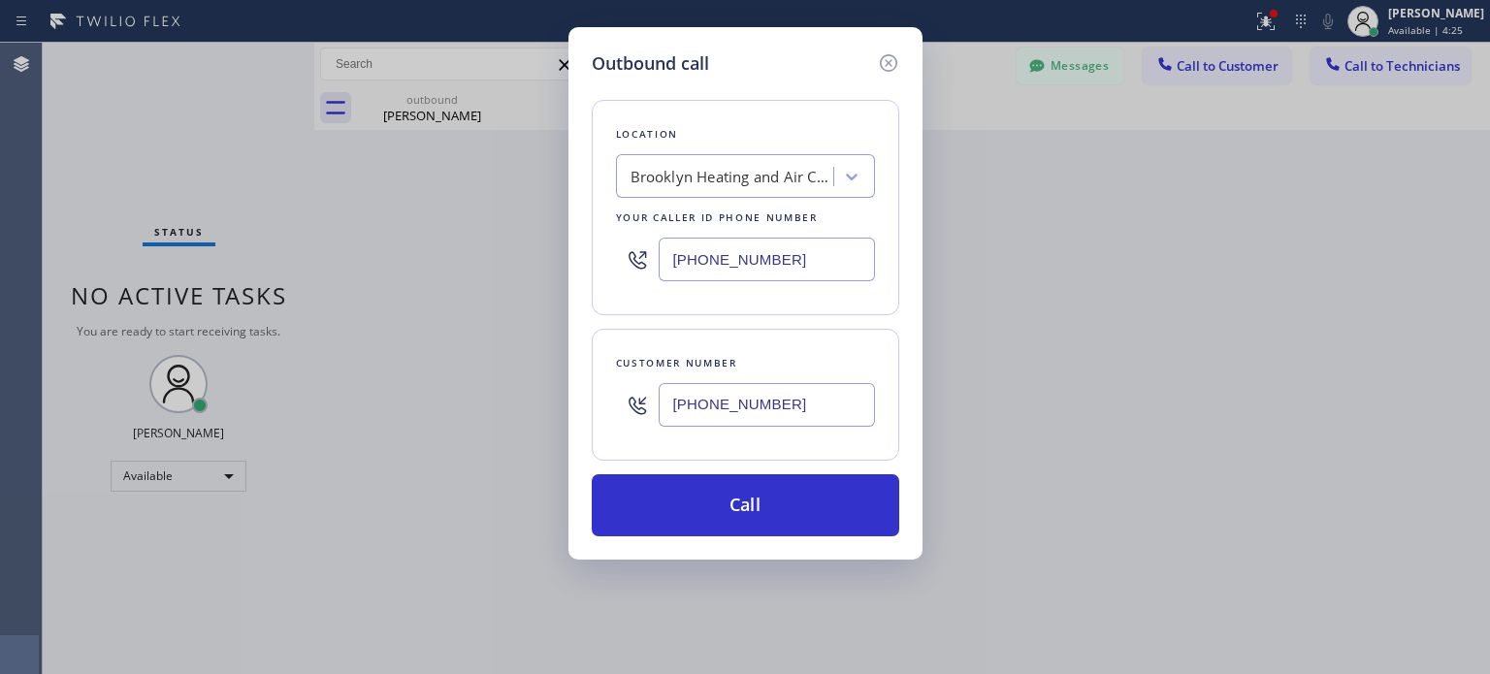
type input "[PHONE_NUMBER]"
click at [773, 239] on div "[PHONE_NUMBER]" at bounding box center [745, 259] width 259 height 63
click at [776, 246] on input "[PHONE_NUMBER]" at bounding box center [767, 260] width 216 height 44
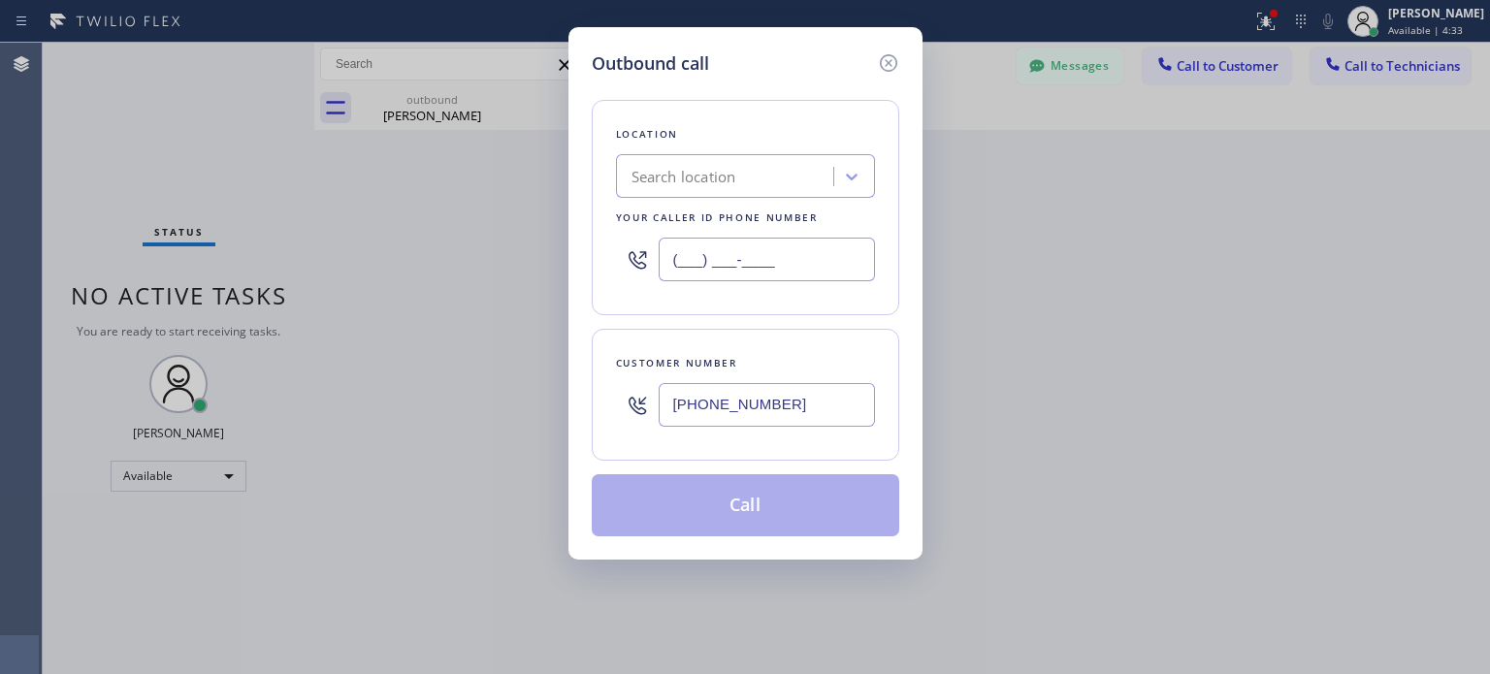
type input "(___) ___-____"
click at [703, 170] on div "Search location" at bounding box center [684, 177] width 105 height 22
paste input "[PERSON_NAME] Heating & AC"
type input "[PERSON_NAME] Heating & AC"
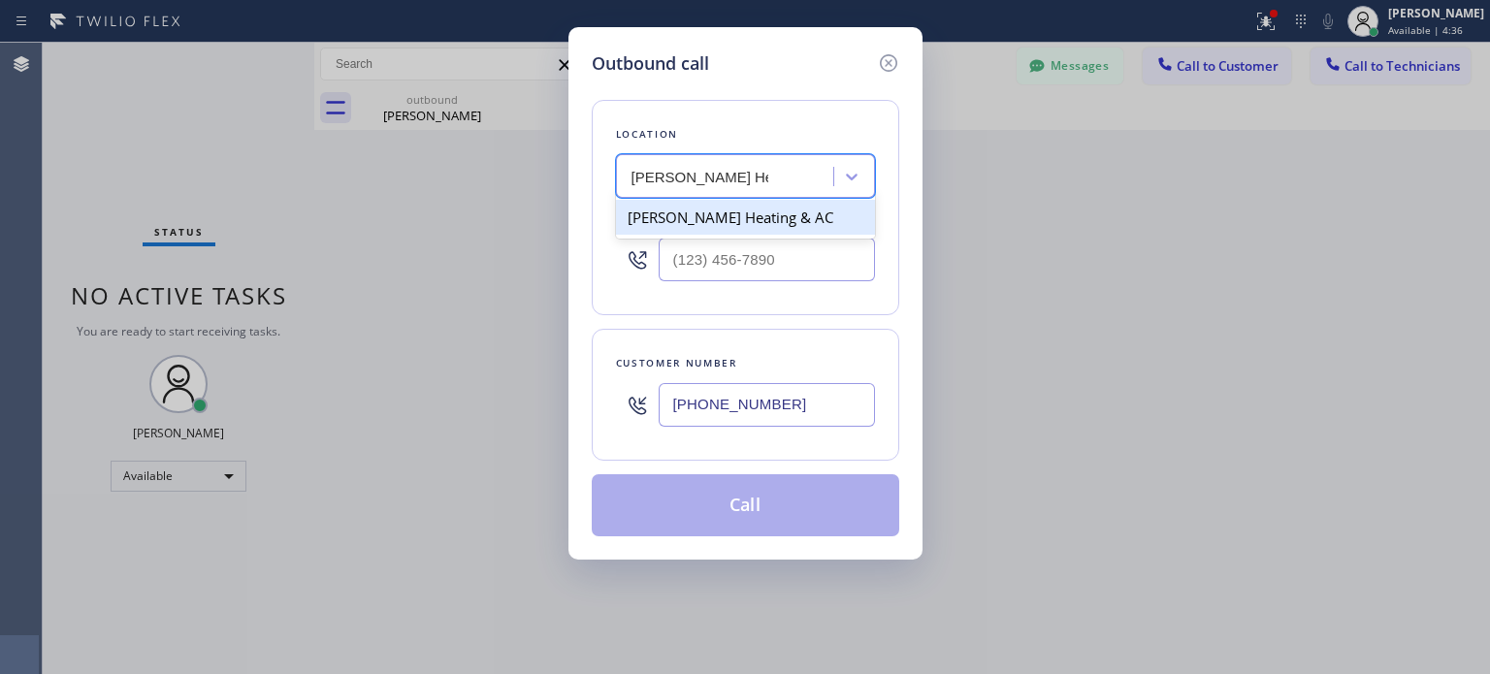
click at [715, 216] on div "[PERSON_NAME] Heating & AC" at bounding box center [745, 217] width 259 height 35
type input "[PHONE_NUMBER]"
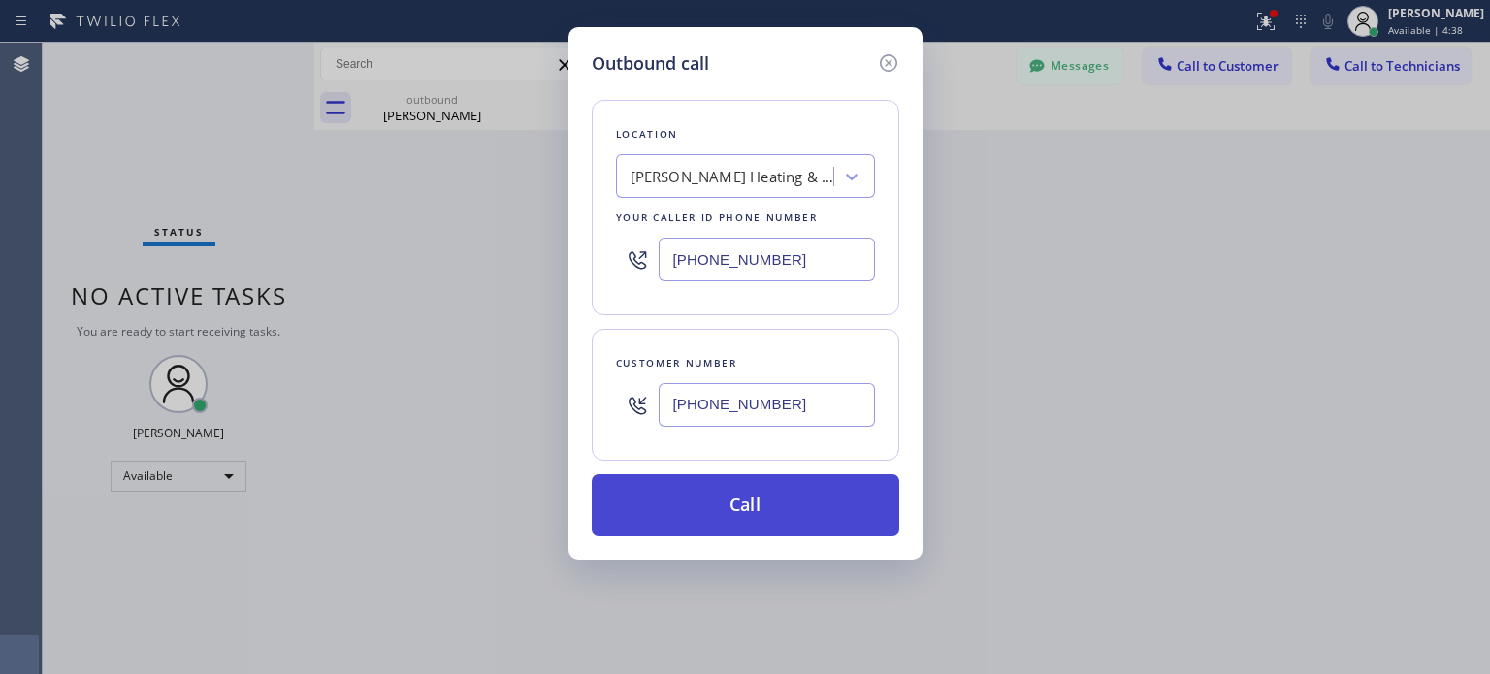
click at [770, 495] on button "Call" at bounding box center [746, 505] width 308 height 62
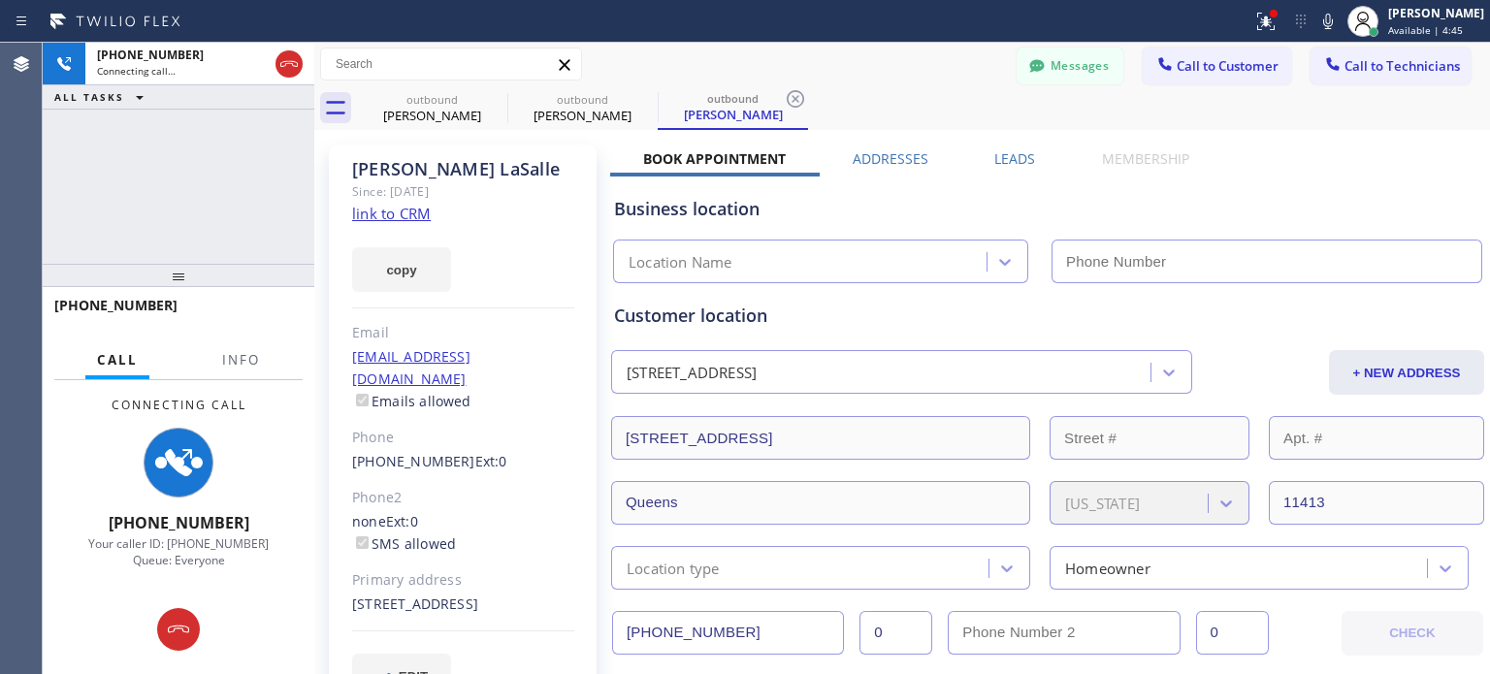
type input "[PHONE_NUMBER]"
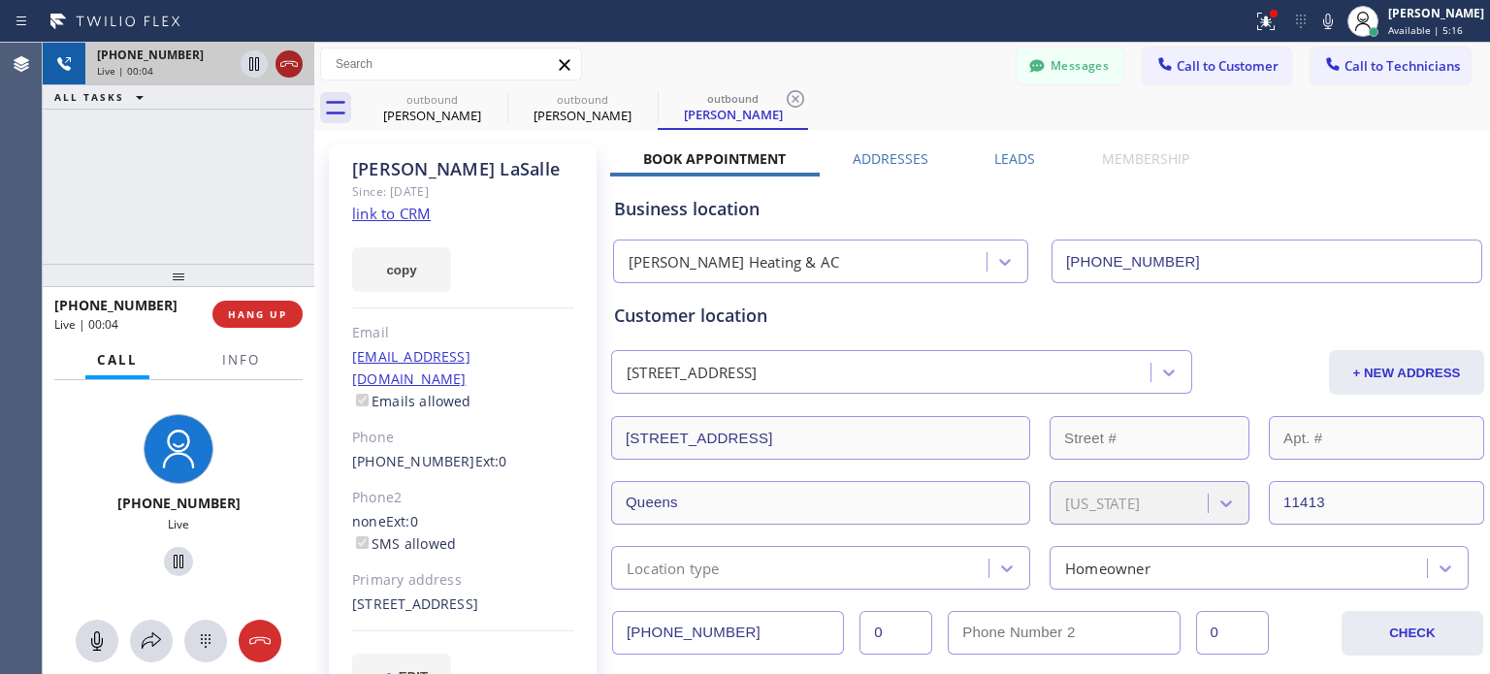
click at [293, 68] on icon at bounding box center [289, 63] width 23 height 23
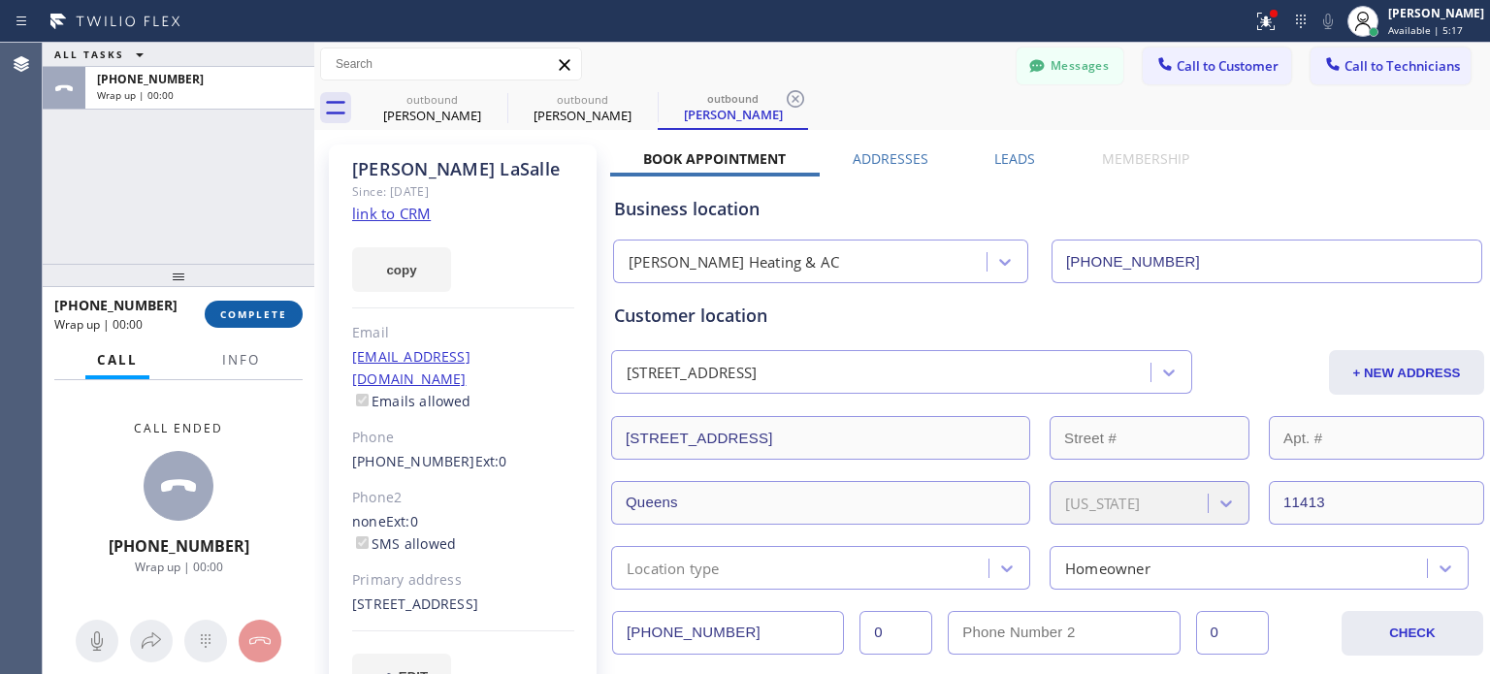
click at [287, 317] on button "COMPLETE" at bounding box center [254, 314] width 98 height 27
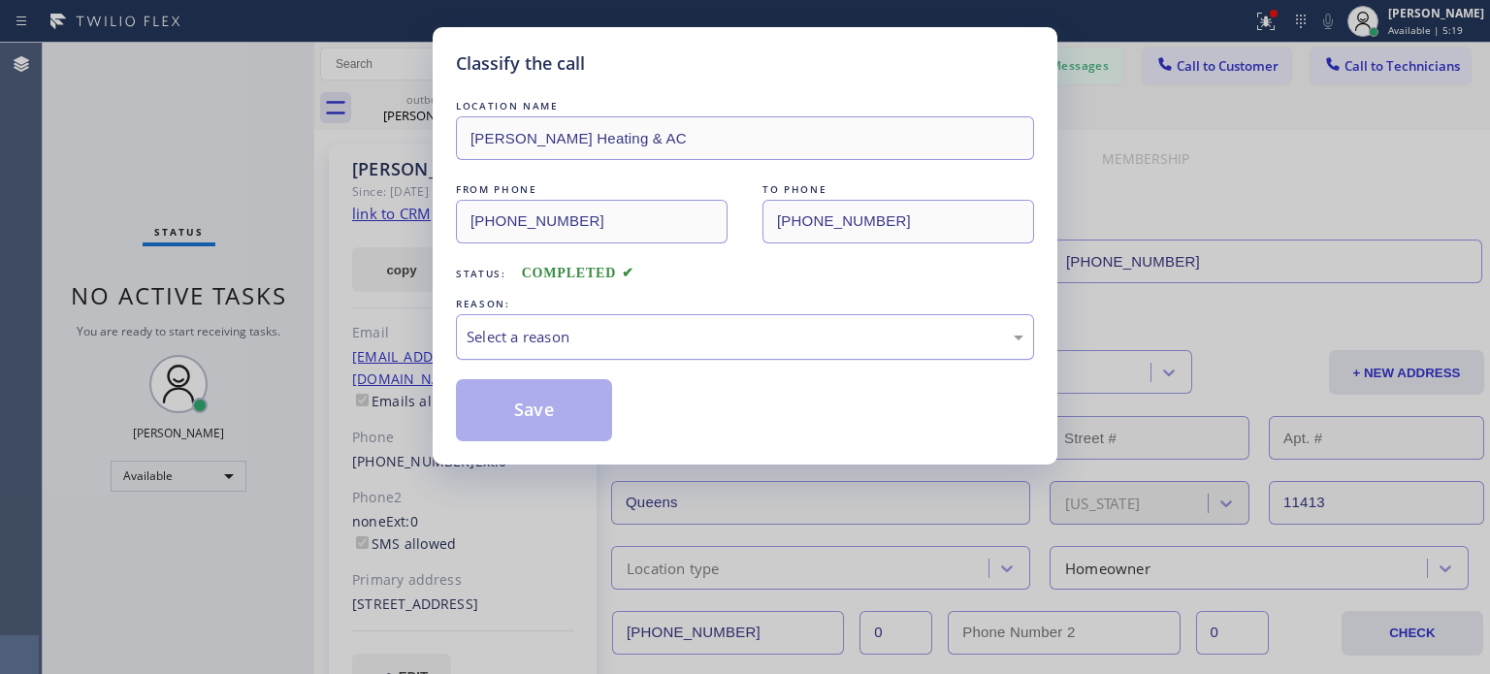
click at [624, 339] on div "Select a reason" at bounding box center [745, 337] width 557 height 22
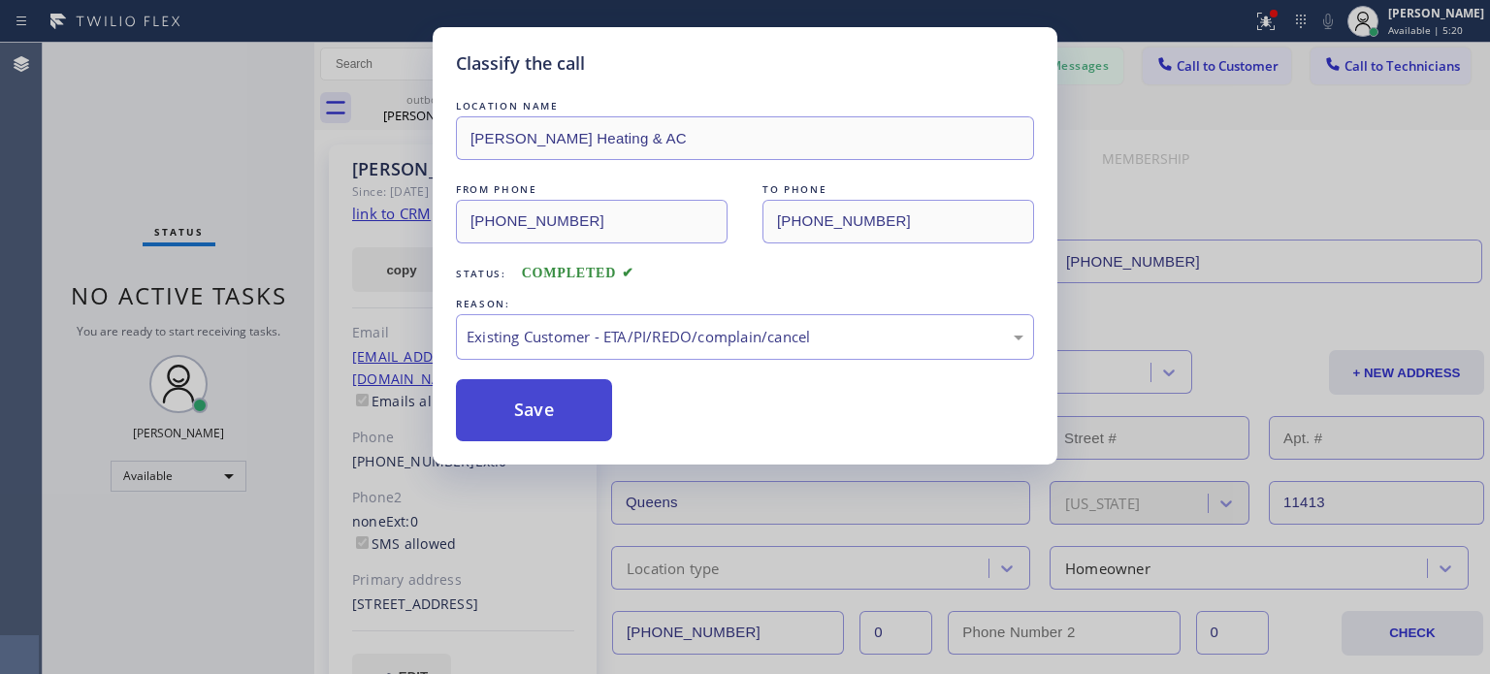
click at [542, 416] on button "Save" at bounding box center [534, 410] width 156 height 62
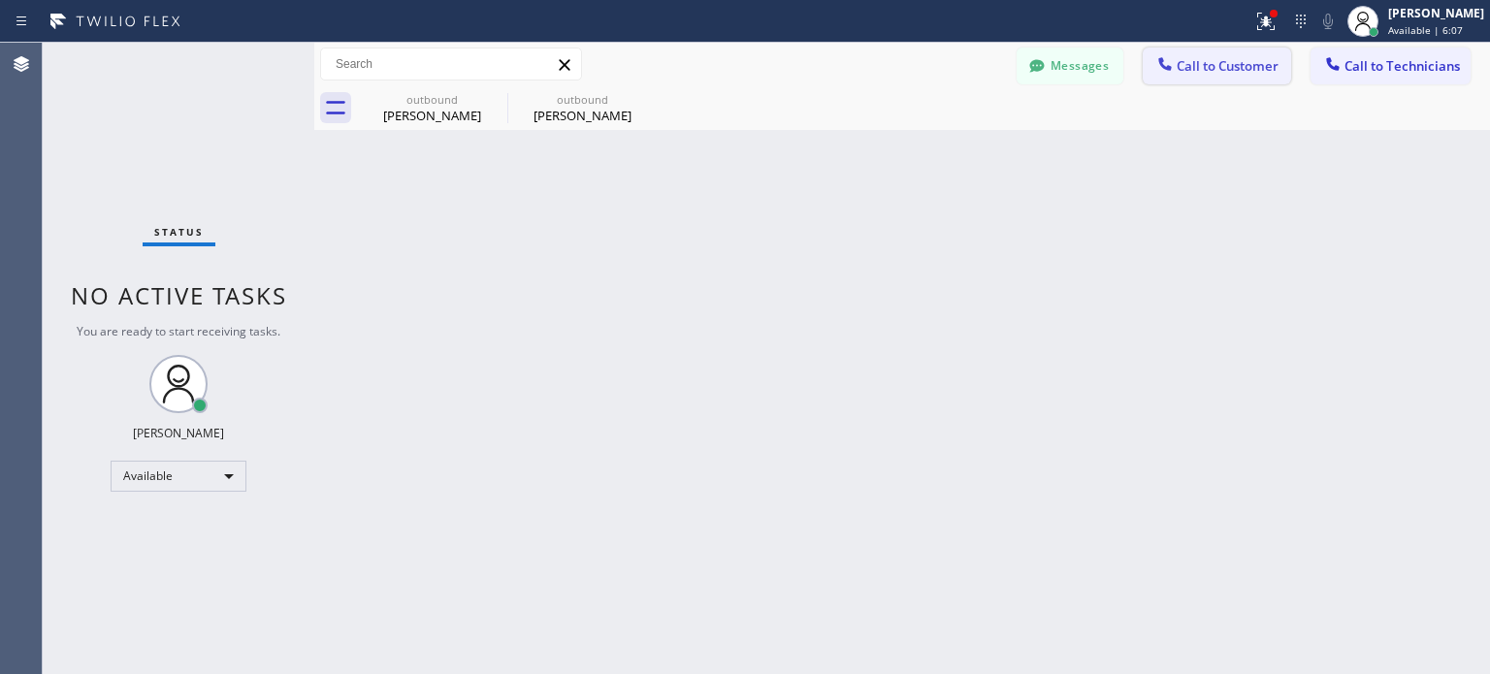
click at [1191, 67] on span "Call to Customer" at bounding box center [1228, 65] width 102 height 17
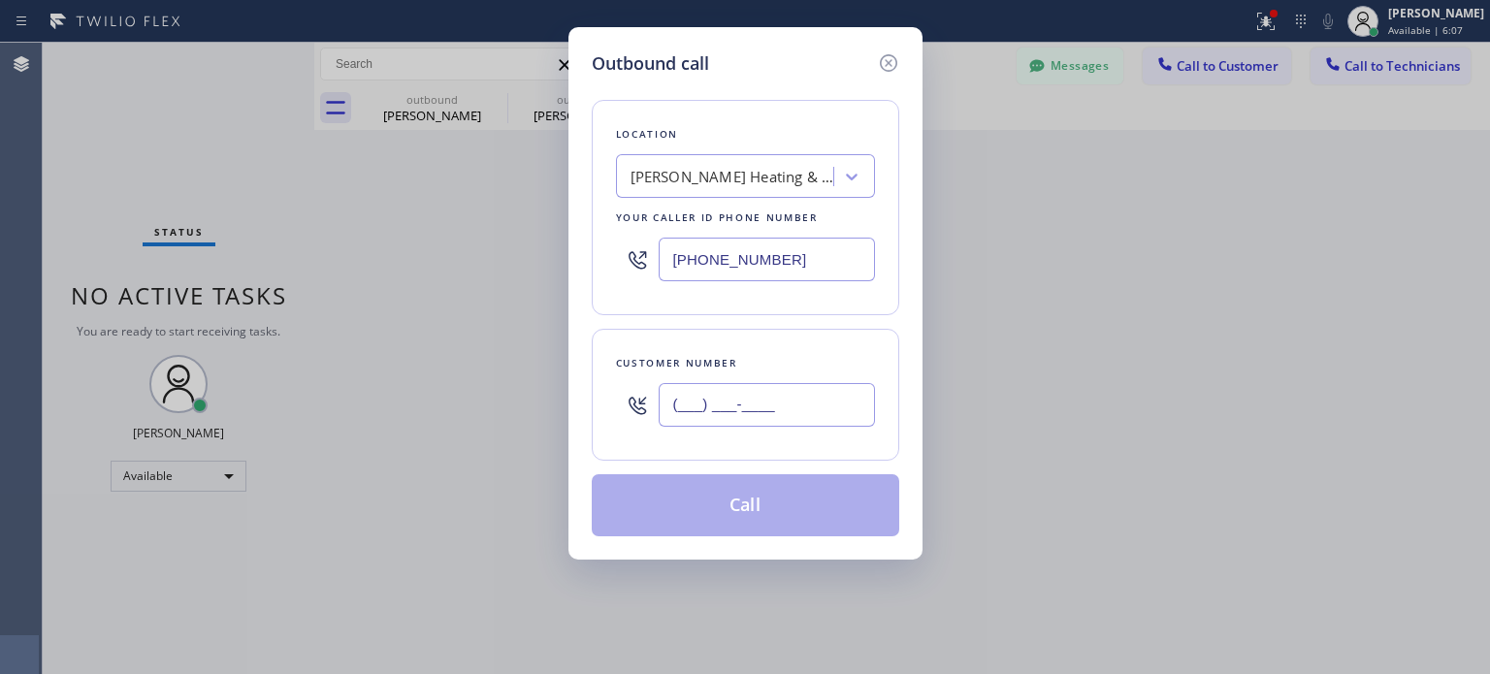
click at [769, 418] on input "(___) ___-____" at bounding box center [767, 405] width 216 height 44
paste input "917) 797-0586"
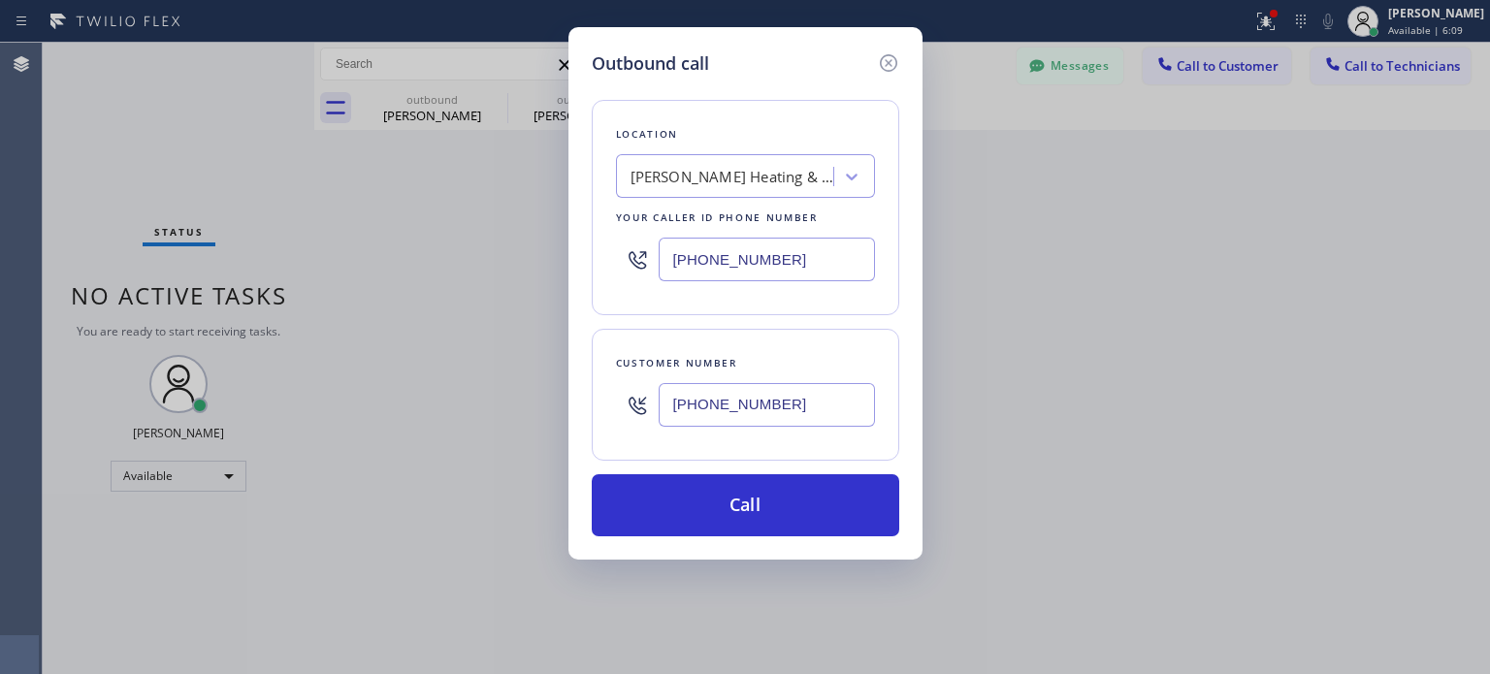
type input "[PHONE_NUMBER]"
click at [726, 261] on input "[PHONE_NUMBER]" at bounding box center [767, 260] width 216 height 44
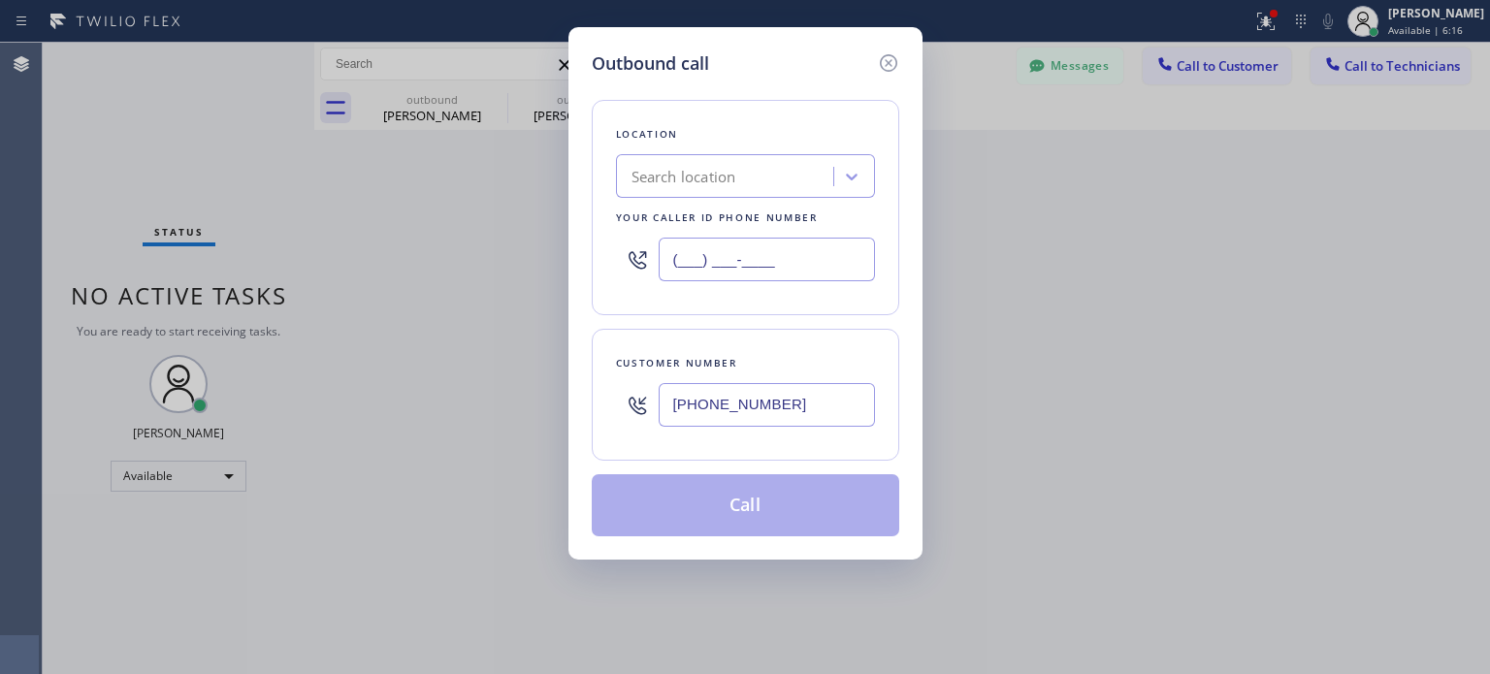
type input "(___) ___-____"
click at [689, 189] on div "Search location" at bounding box center [728, 177] width 212 height 34
paste input "Best Brooklyn Heating and AC Repair"
type input "Best Brooklyn Heating and AC Repair"
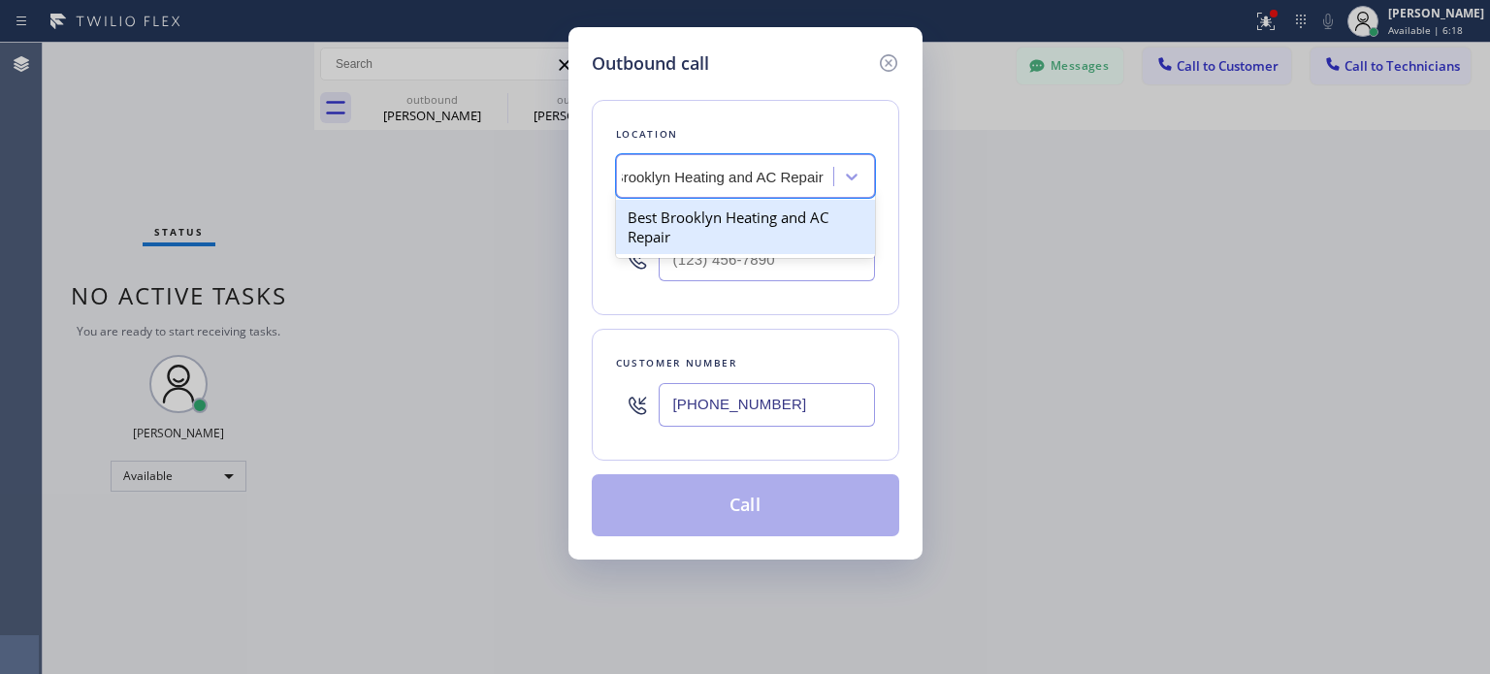
click at [729, 225] on div "Best Brooklyn Heating and AC Repair" at bounding box center [745, 227] width 259 height 54
type input "[PHONE_NUMBER]"
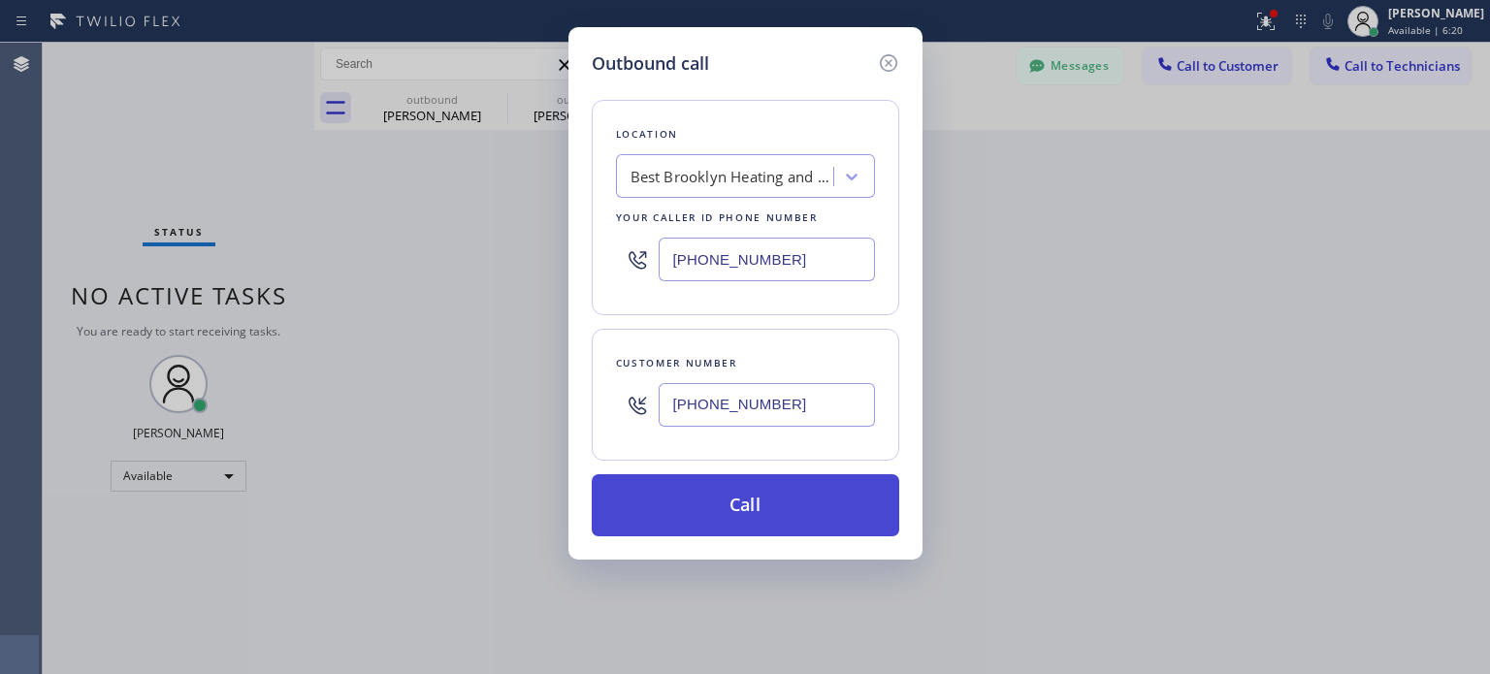
click at [765, 500] on button "Call" at bounding box center [746, 505] width 308 height 62
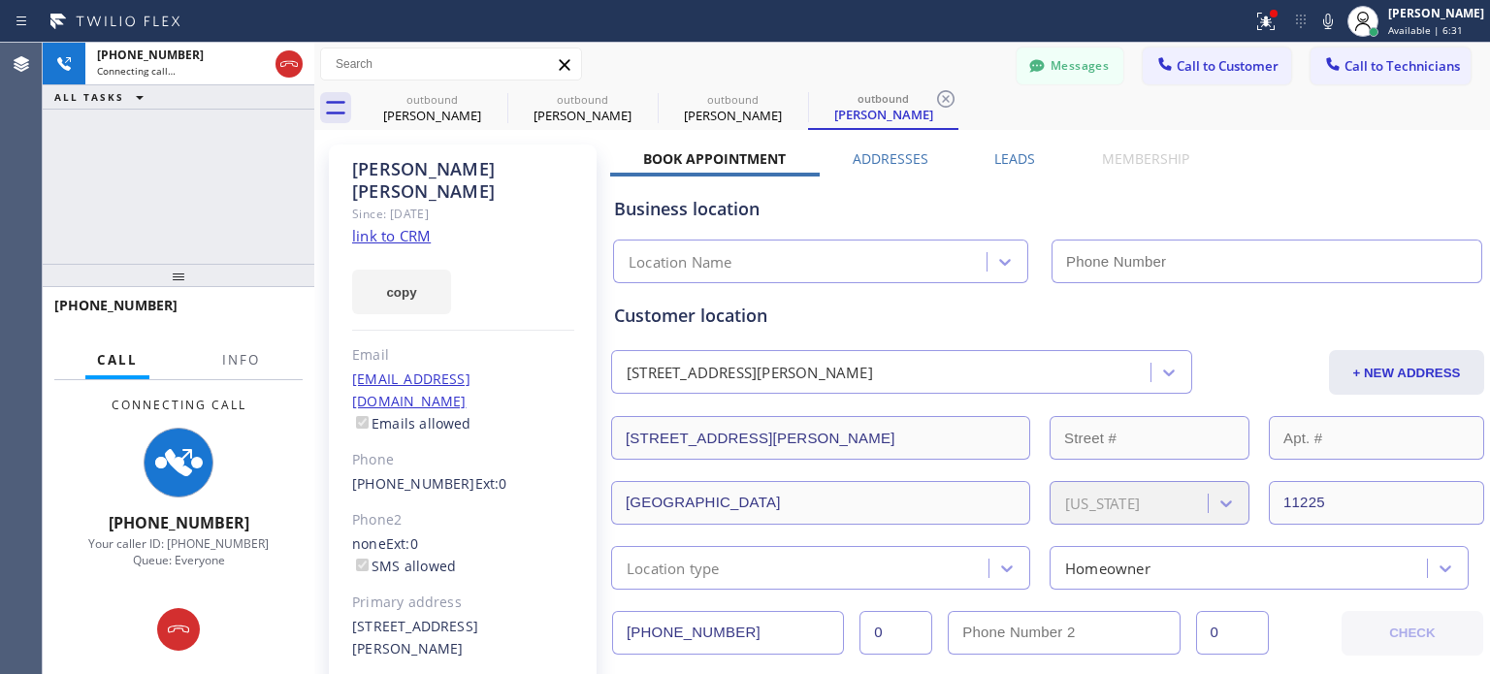
type input "[PHONE_NUMBER]"
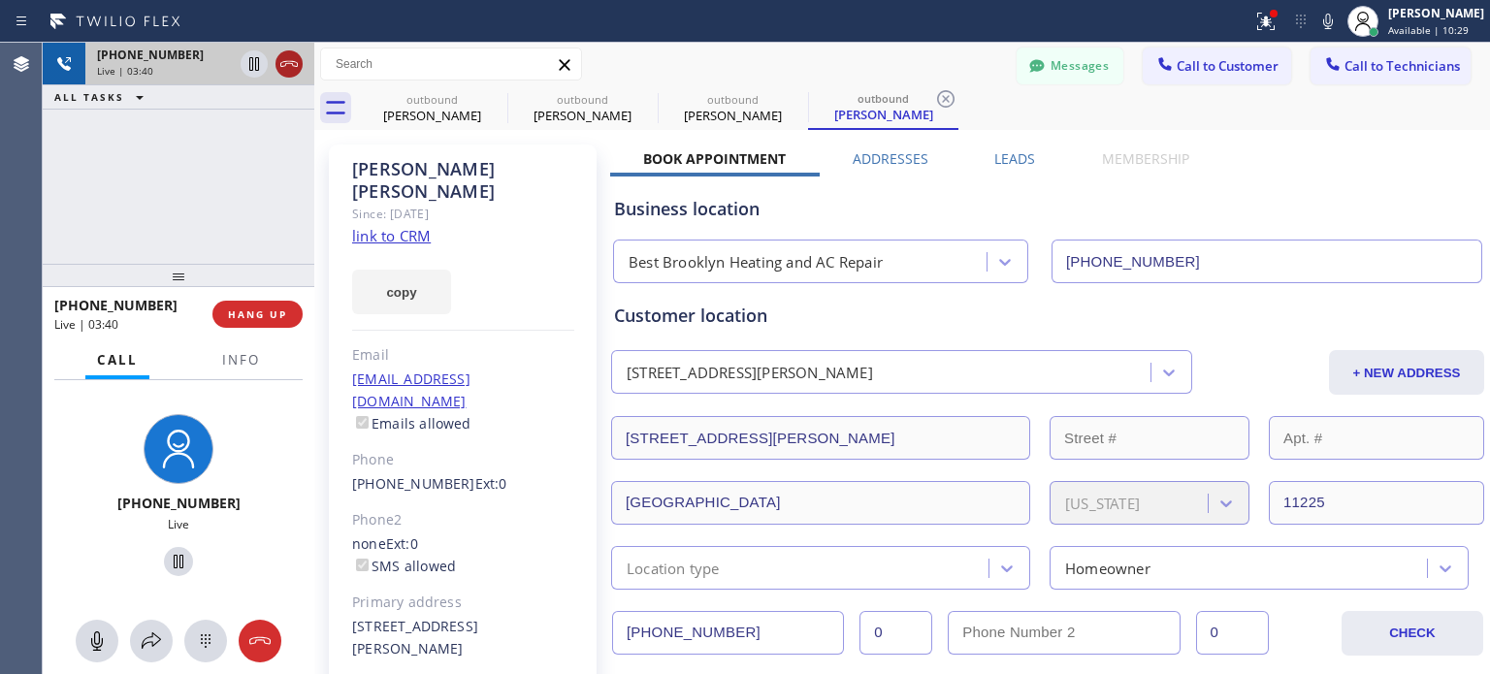
click at [287, 66] on icon at bounding box center [289, 63] width 23 height 23
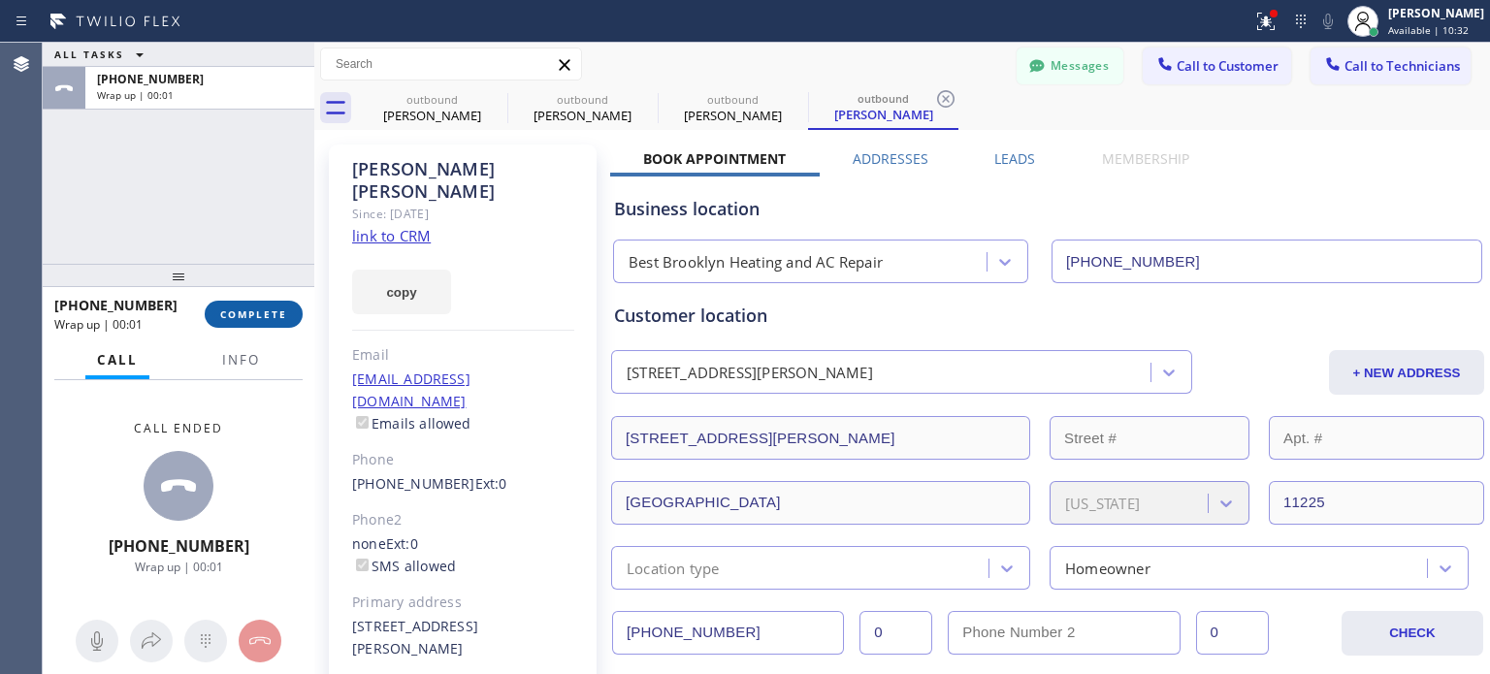
click at [220, 313] on span "COMPLETE" at bounding box center [253, 315] width 67 height 14
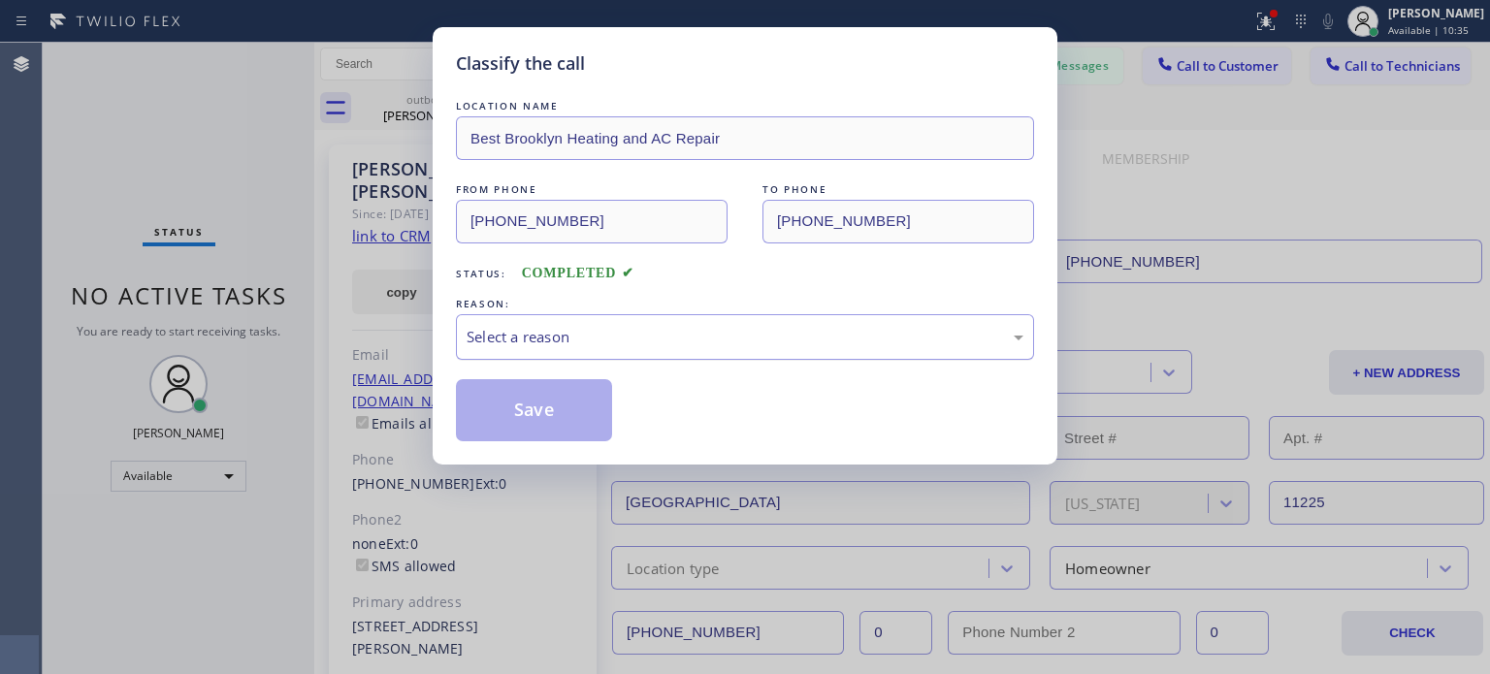
click at [603, 338] on div "Select a reason" at bounding box center [745, 337] width 557 height 22
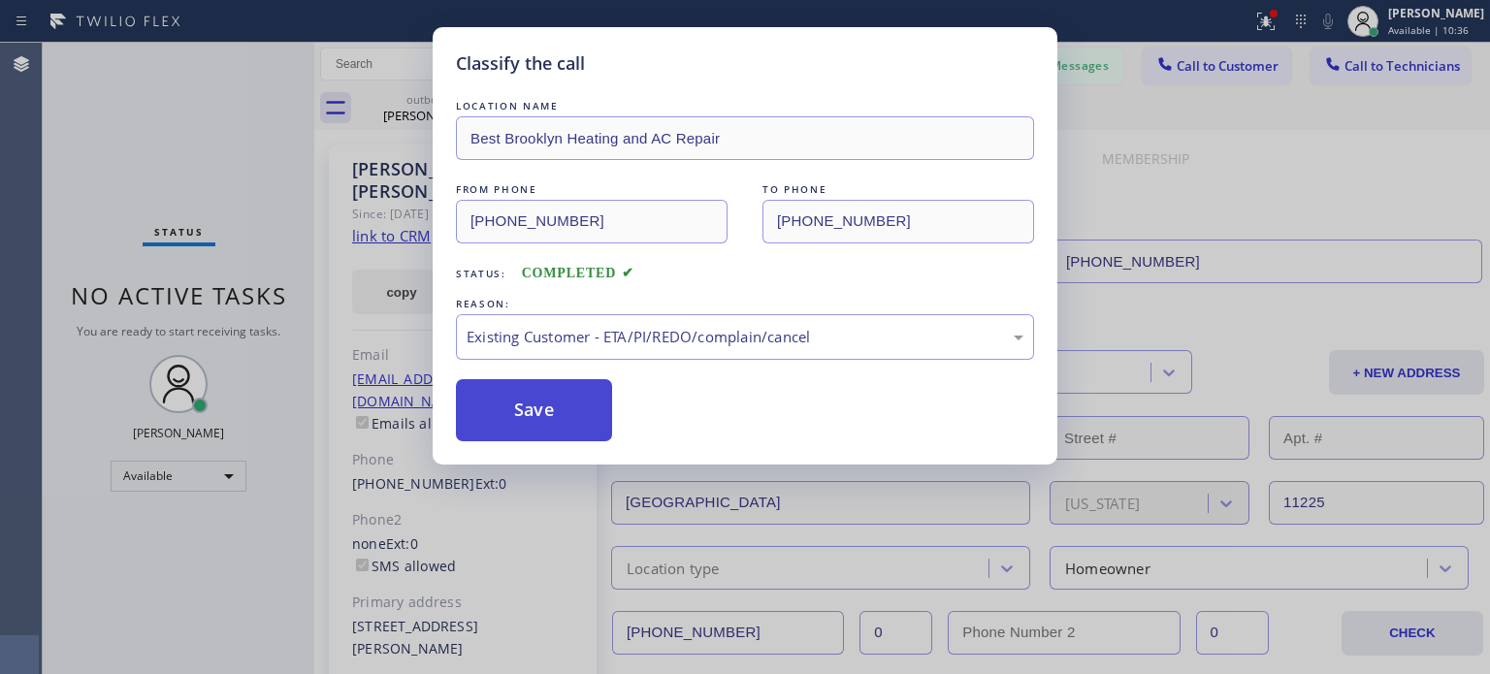
click at [594, 391] on button "Save" at bounding box center [534, 410] width 156 height 62
